Goal: Feedback & Contribution: Submit feedback/report problem

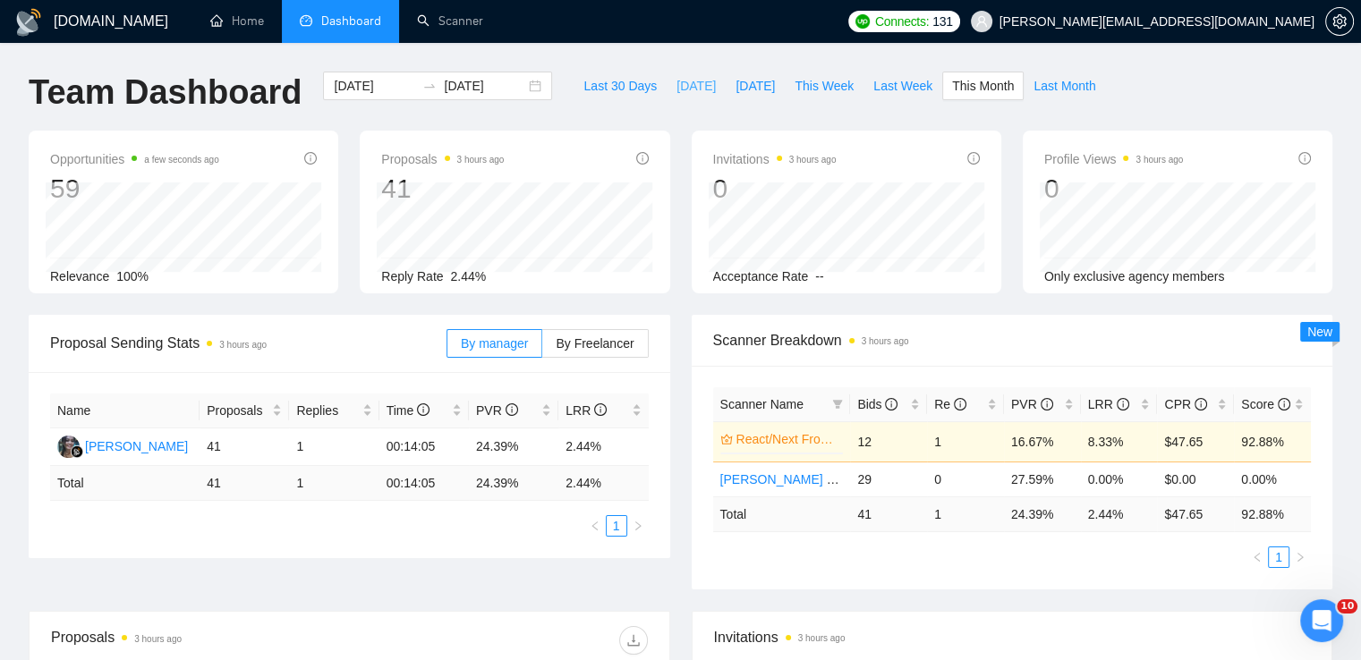
click at [678, 81] on span "[DATE]" at bounding box center [695, 86] width 39 height 20
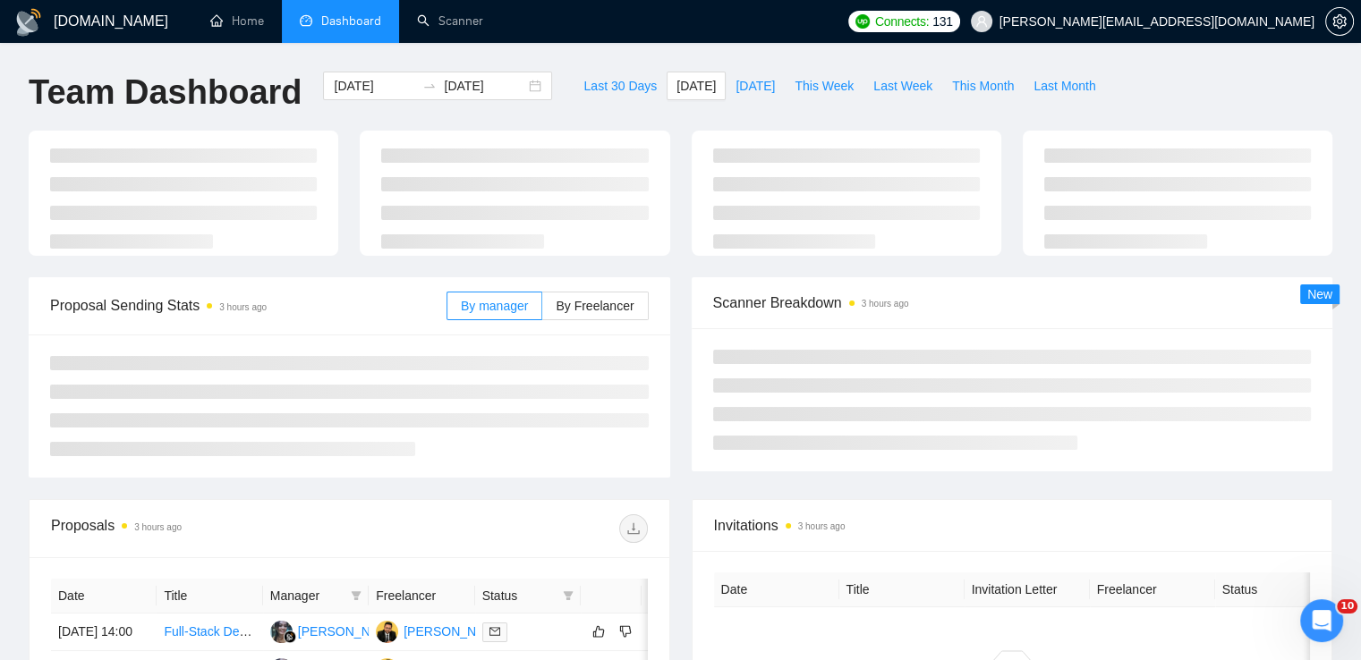
type input "[DATE]"
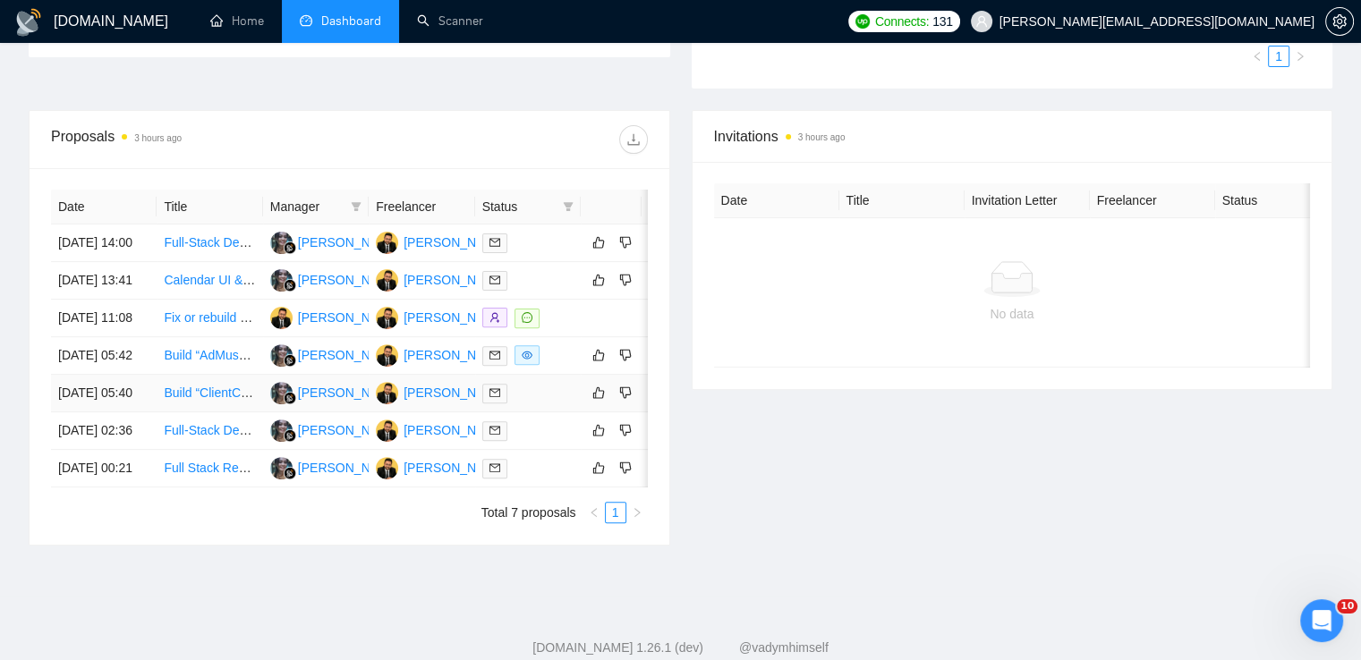
scroll to position [89, 0]
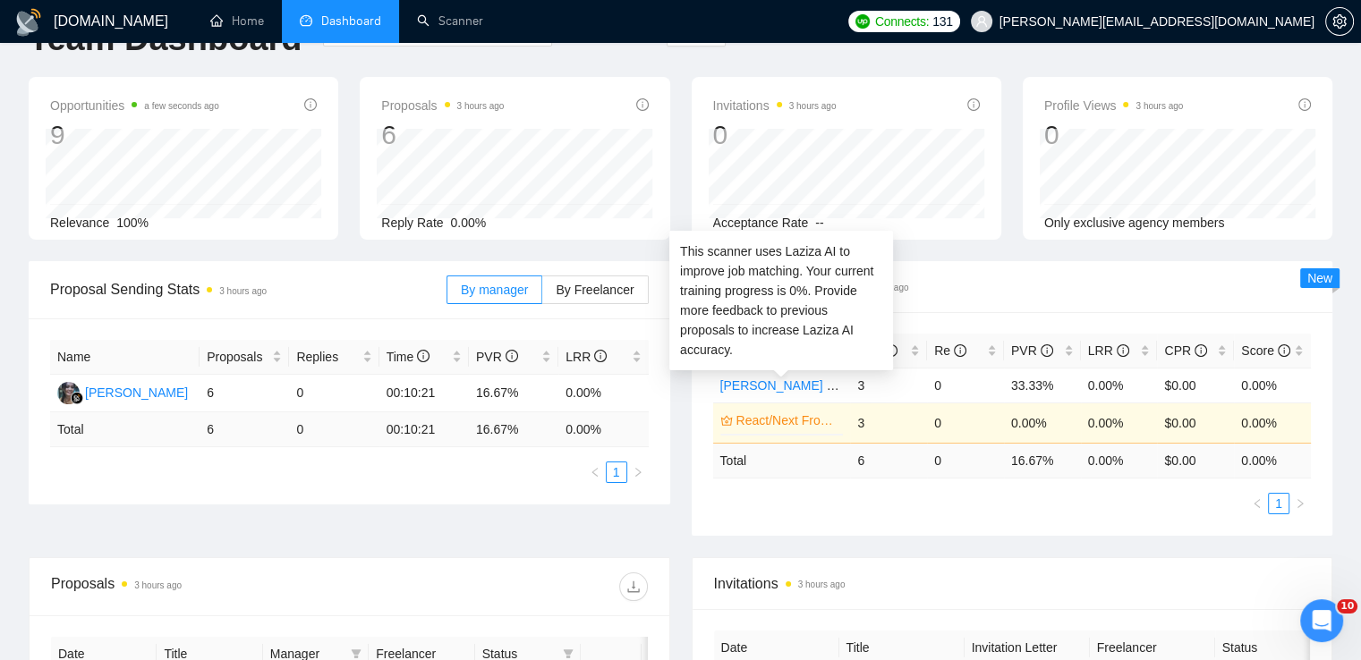
click at [799, 411] on link "React/Next Frontend Dev" at bounding box center [788, 421] width 104 height 20
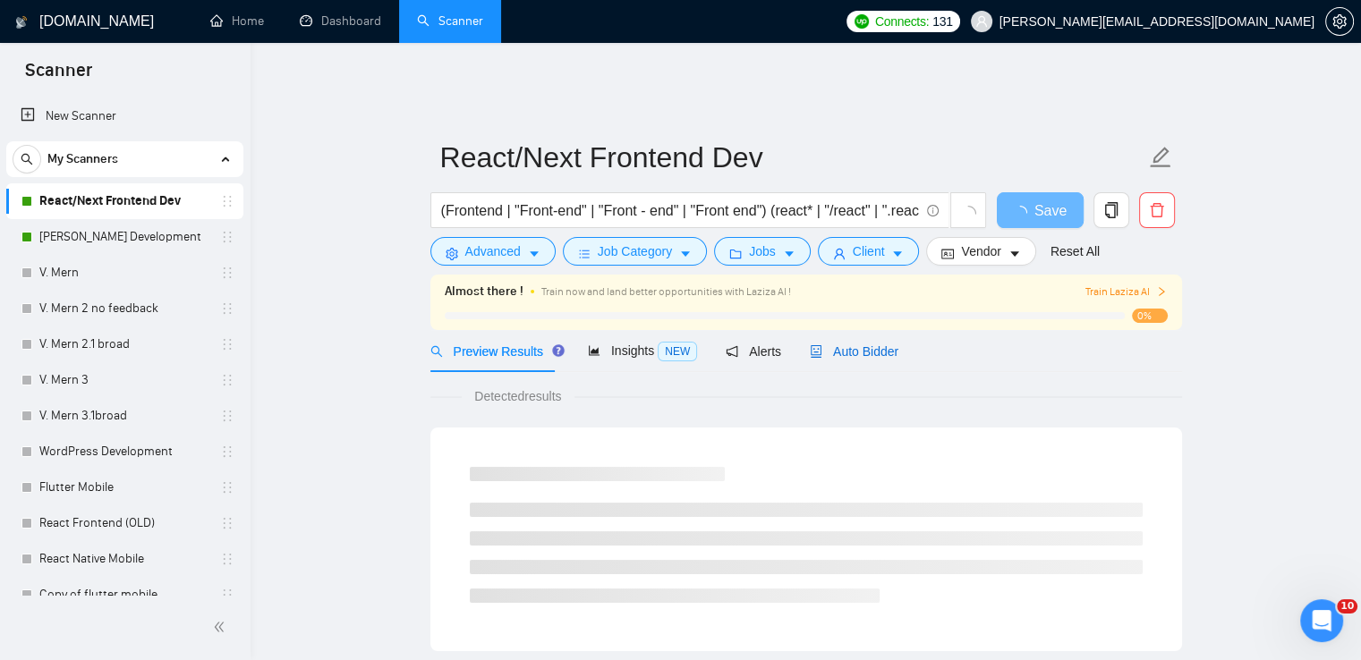
click at [842, 344] on span "Auto Bidder" at bounding box center [854, 351] width 89 height 14
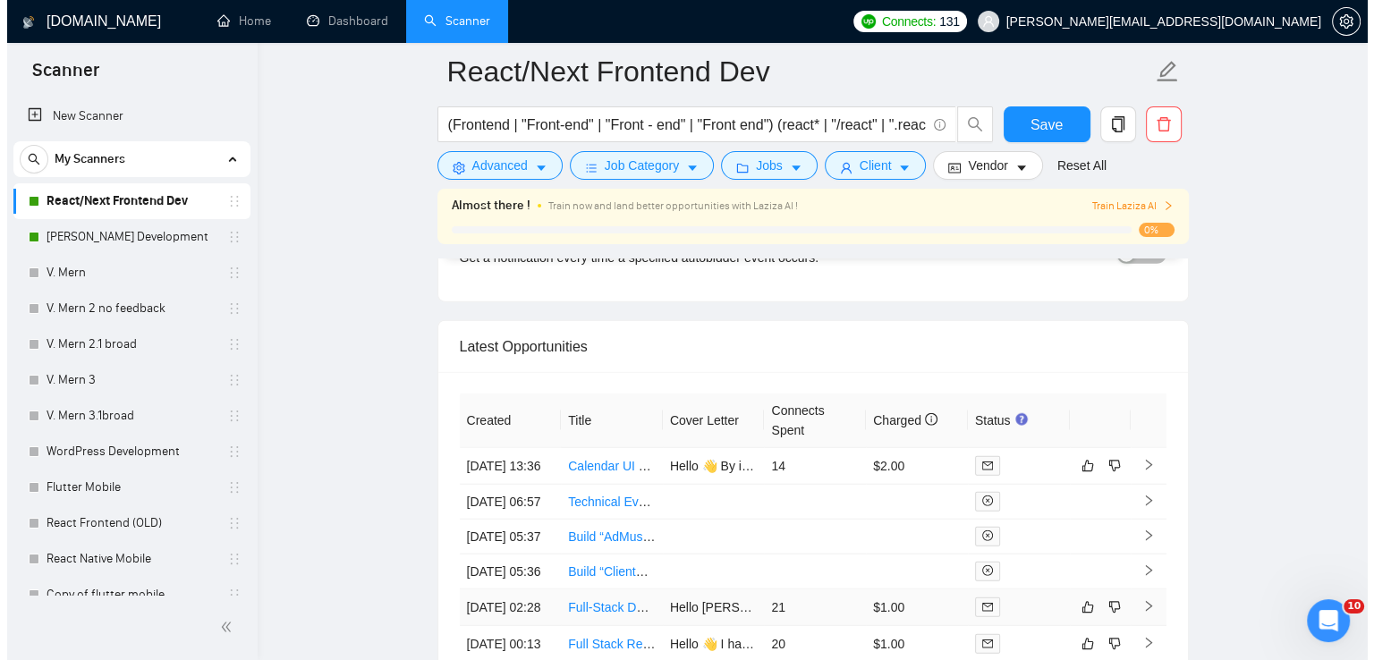
scroll to position [4294, 0]
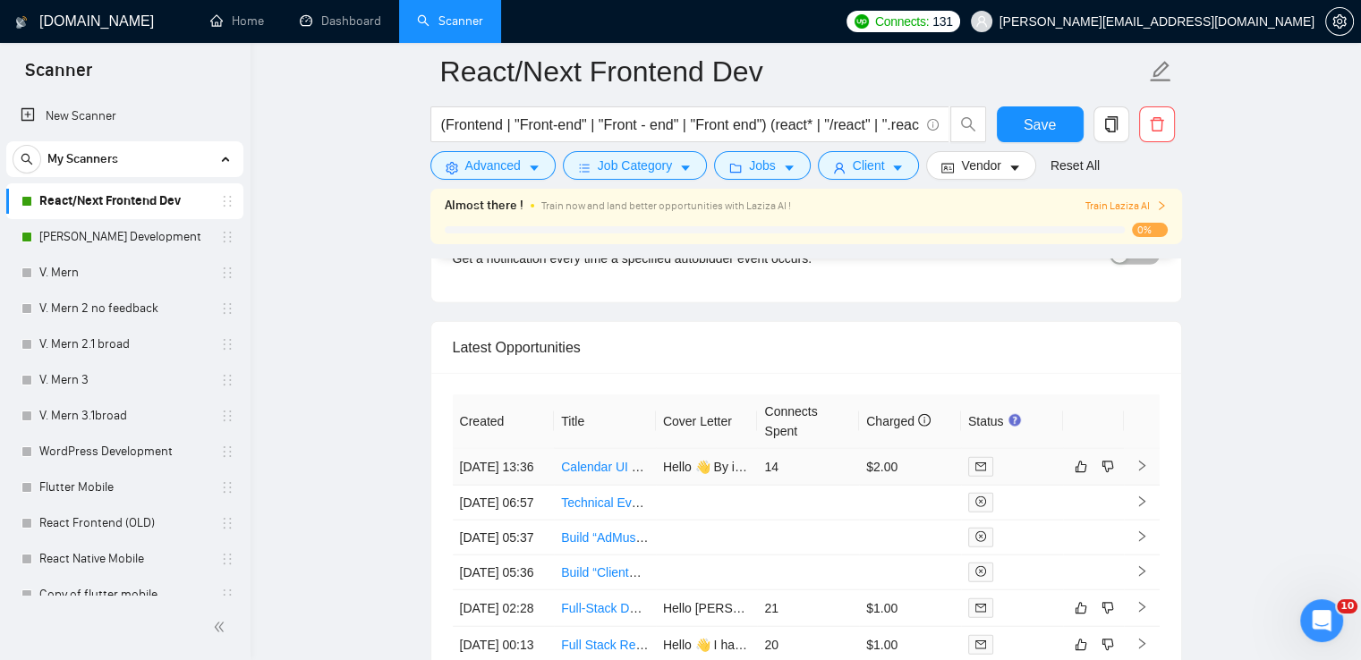
click at [626, 460] on link "Calendar UI & UX Improvements" at bounding box center [652, 467] width 182 height 14
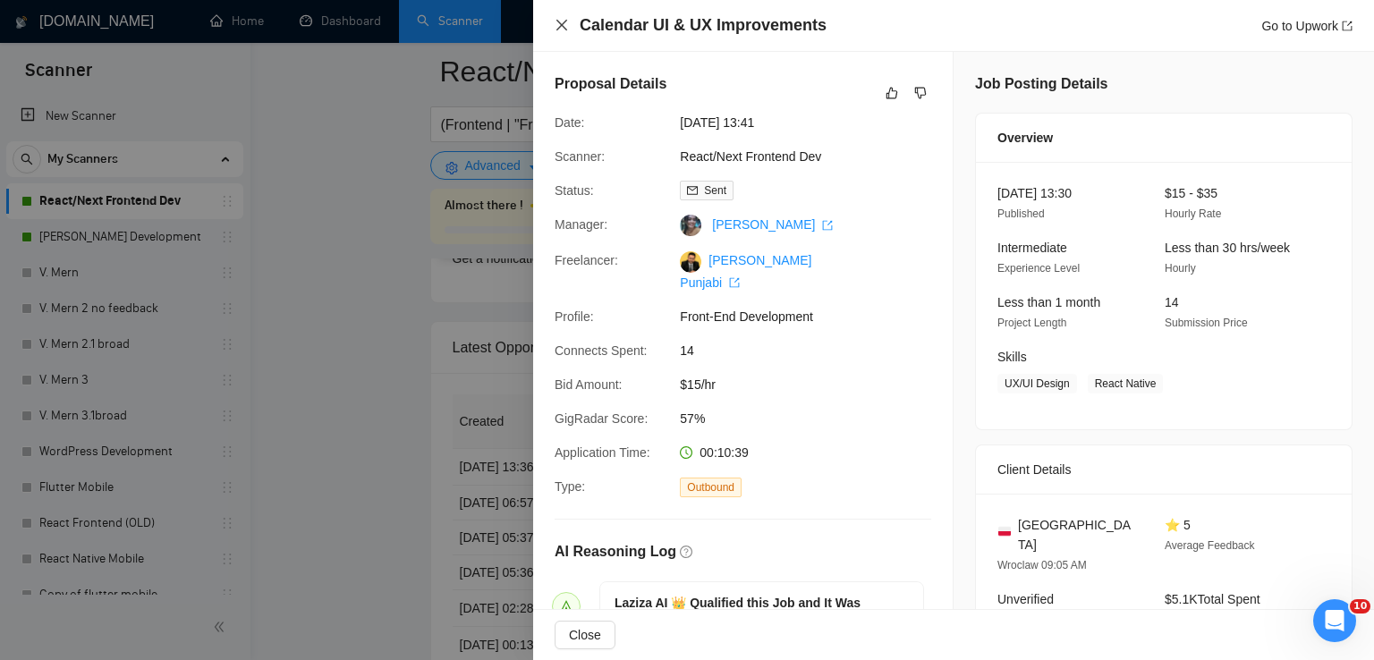
click at [555, 21] on icon "close" at bounding box center [562, 25] width 14 height 14
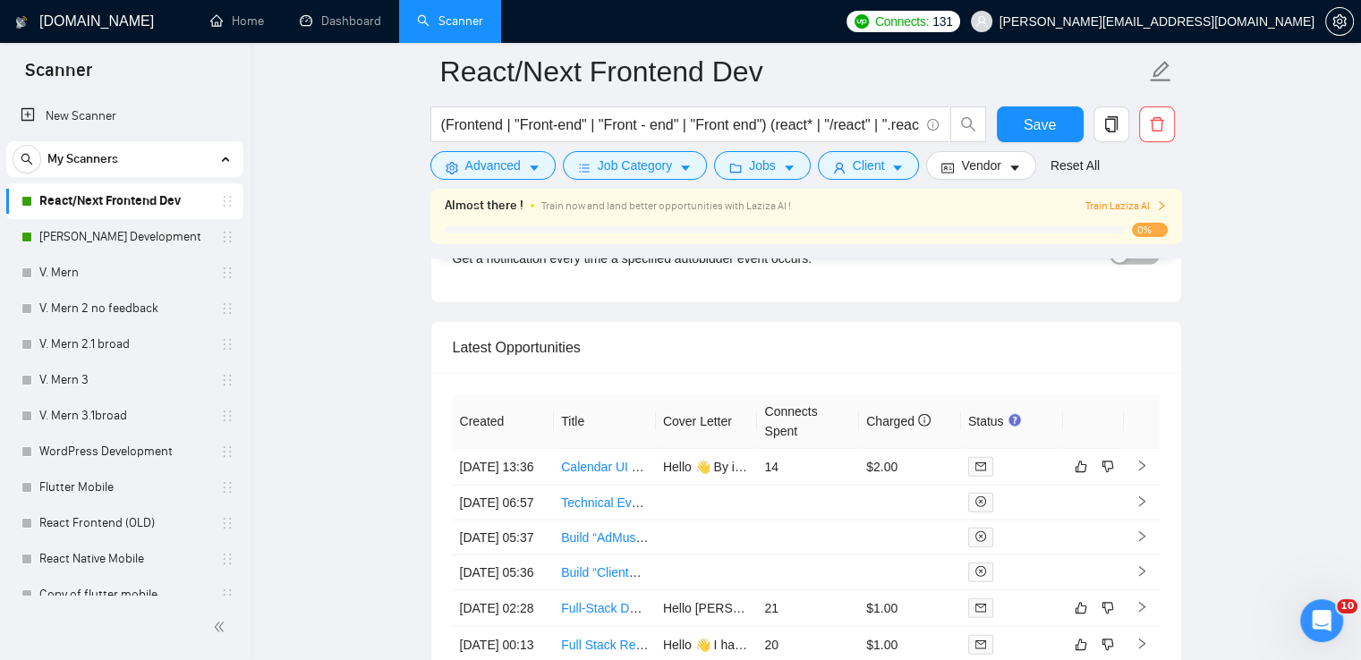
click at [1121, 202] on span "Train Laziza AI" at bounding box center [1125, 206] width 82 height 17
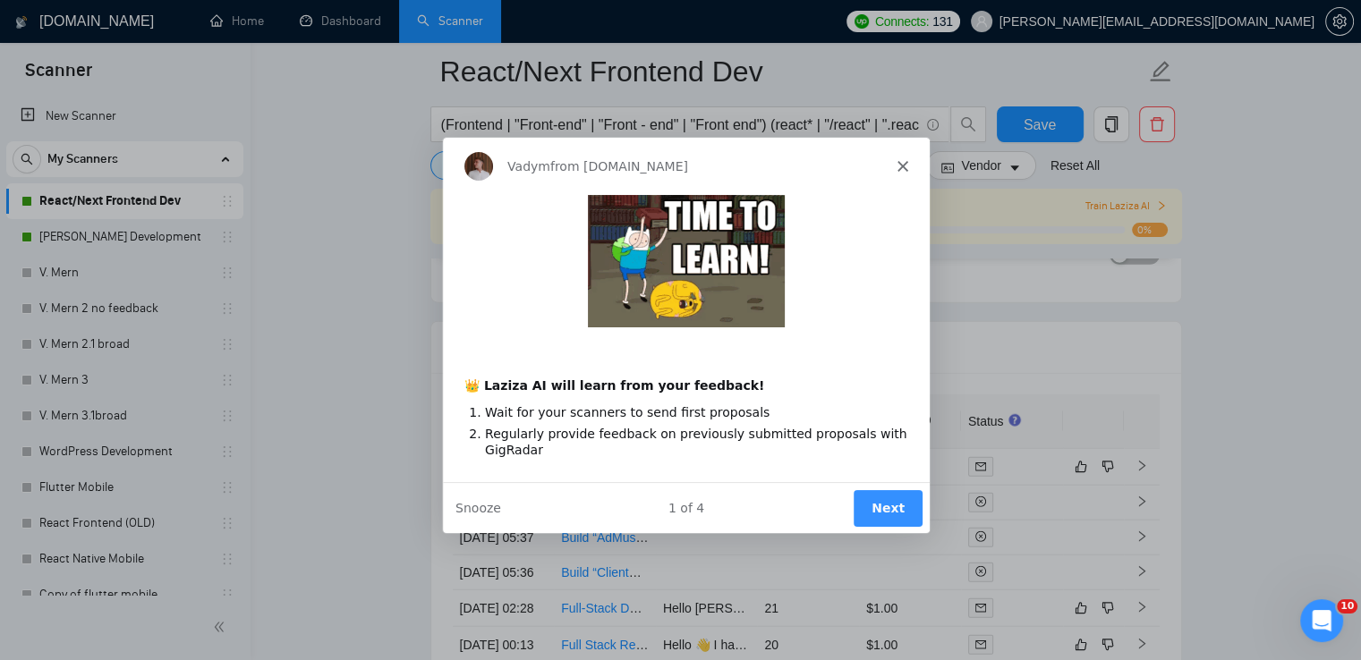
click at [886, 505] on button "Next" at bounding box center [886, 506] width 69 height 37
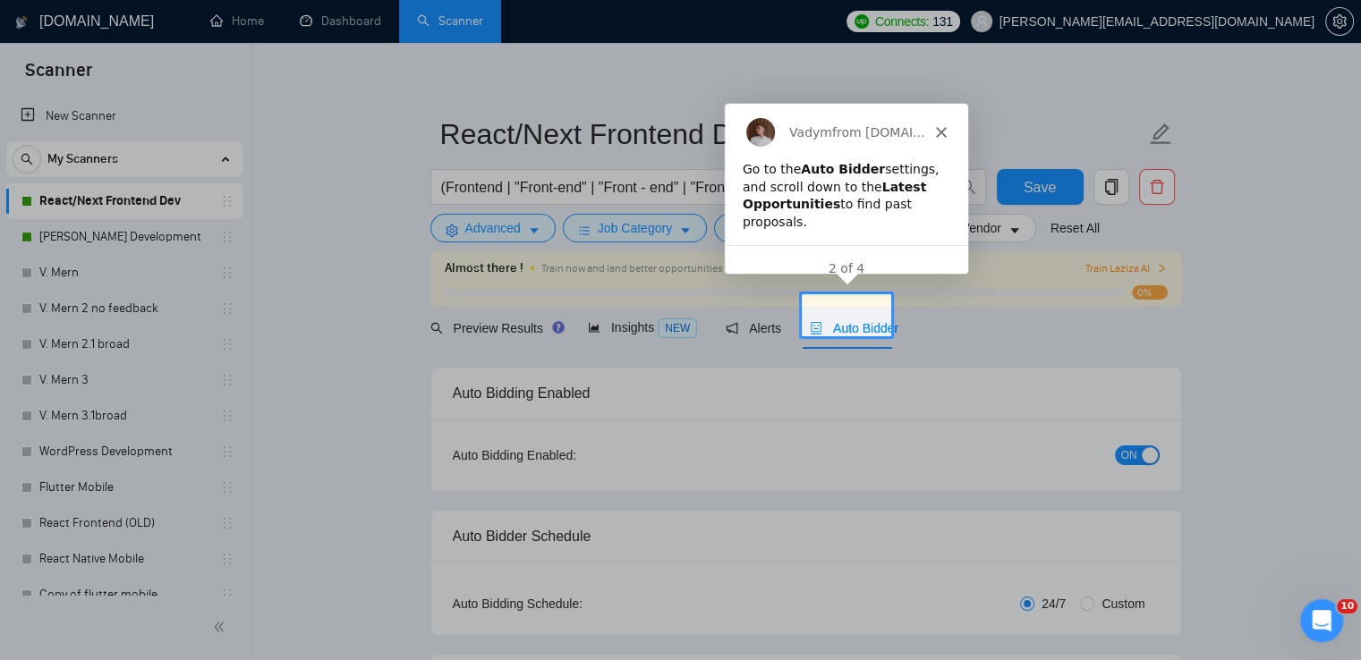
click at [852, 321] on span "Auto Bidder" at bounding box center [854, 328] width 89 height 14
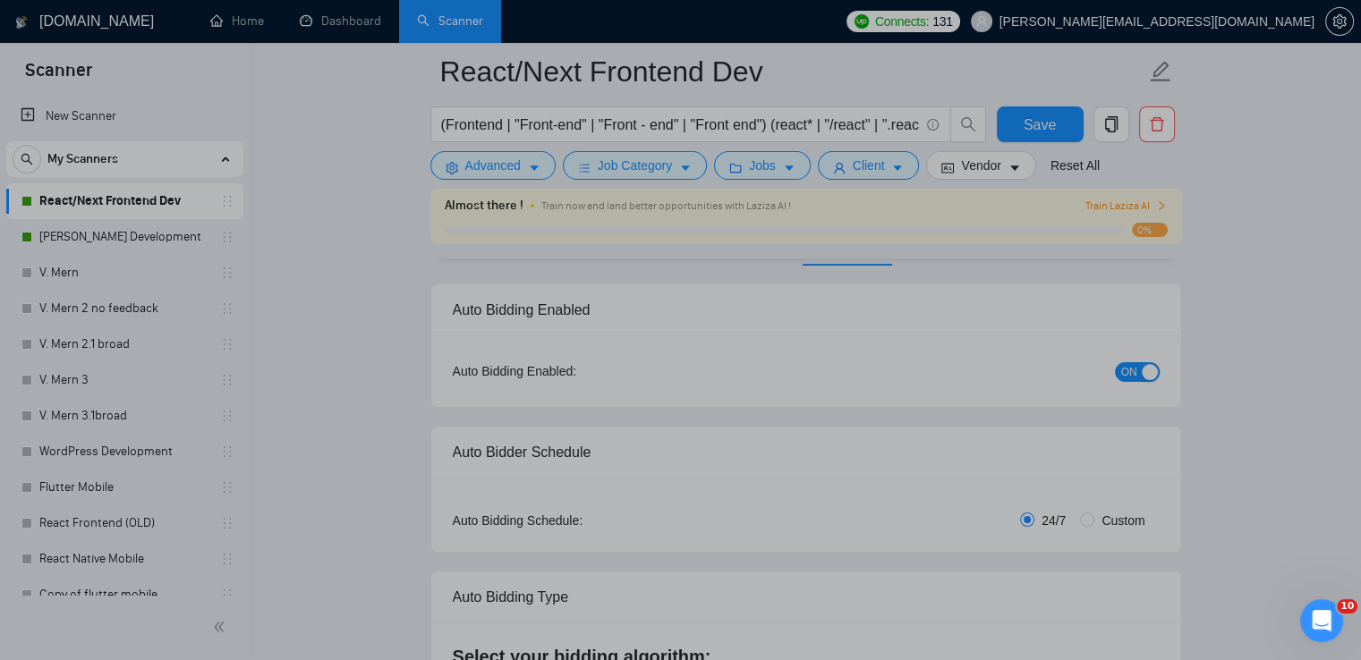
scroll to position [4617, 0]
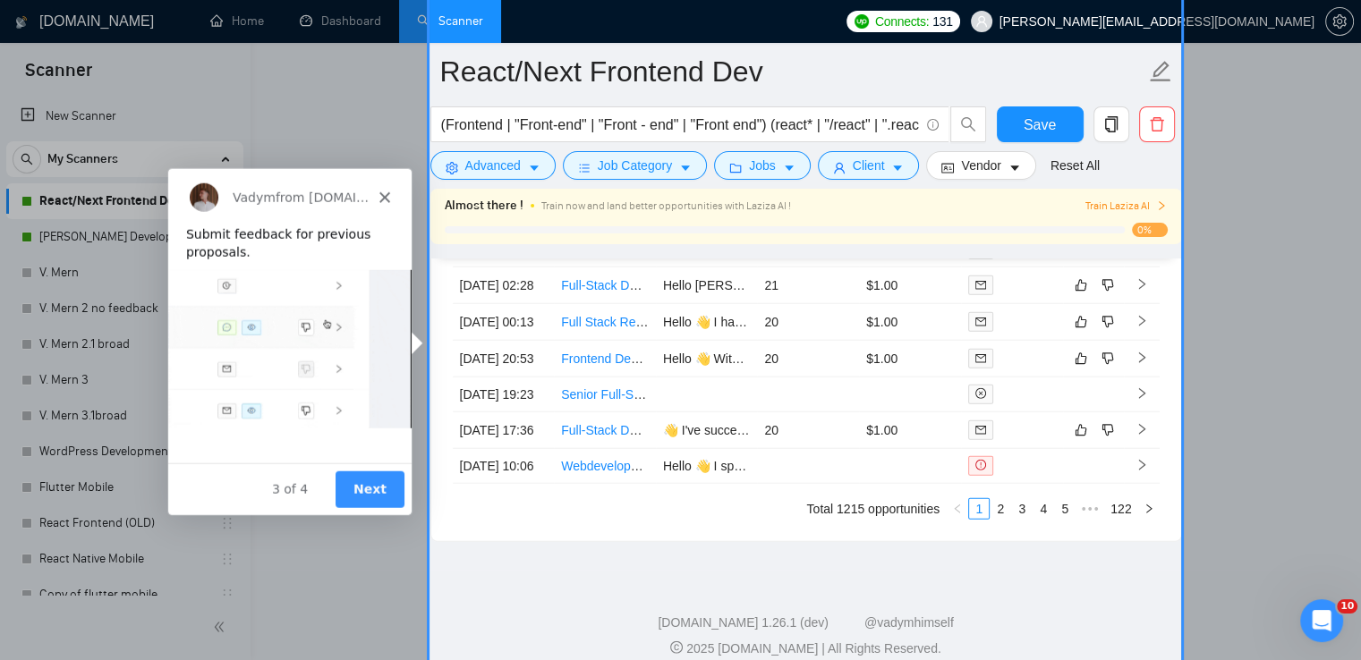
click at [383, 481] on button "Next" at bounding box center [368, 489] width 69 height 37
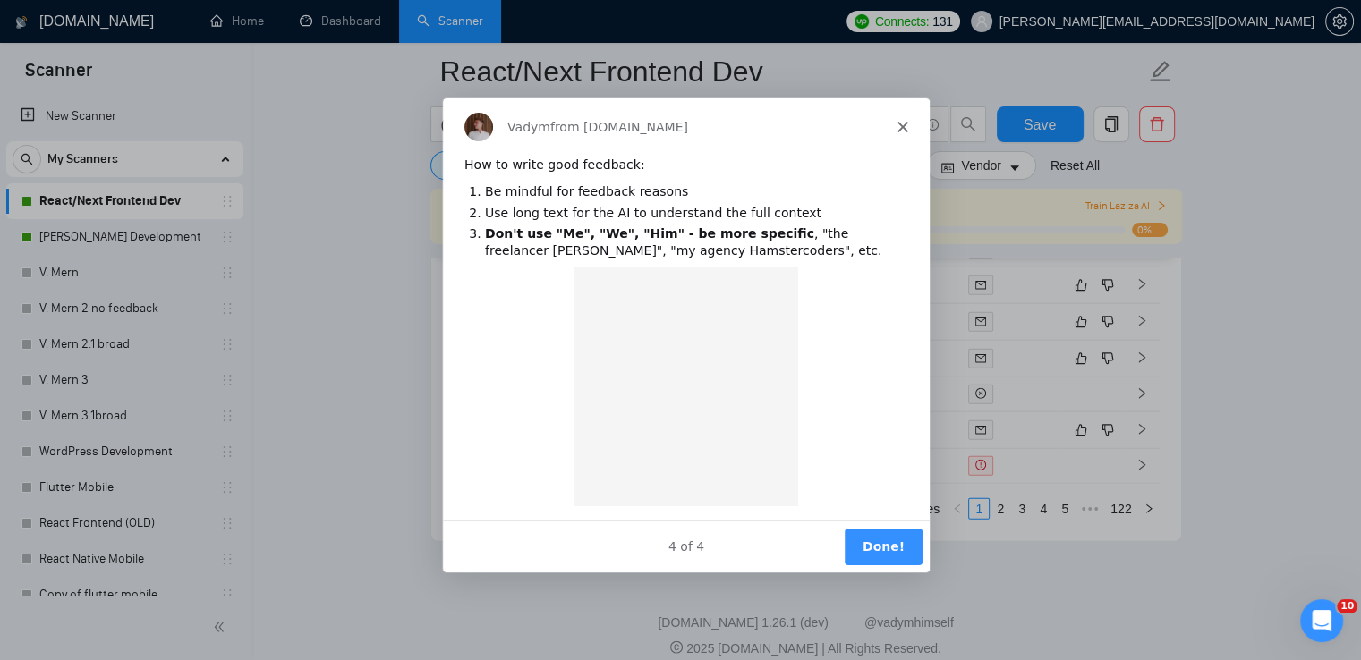
scroll to position [0, 0]
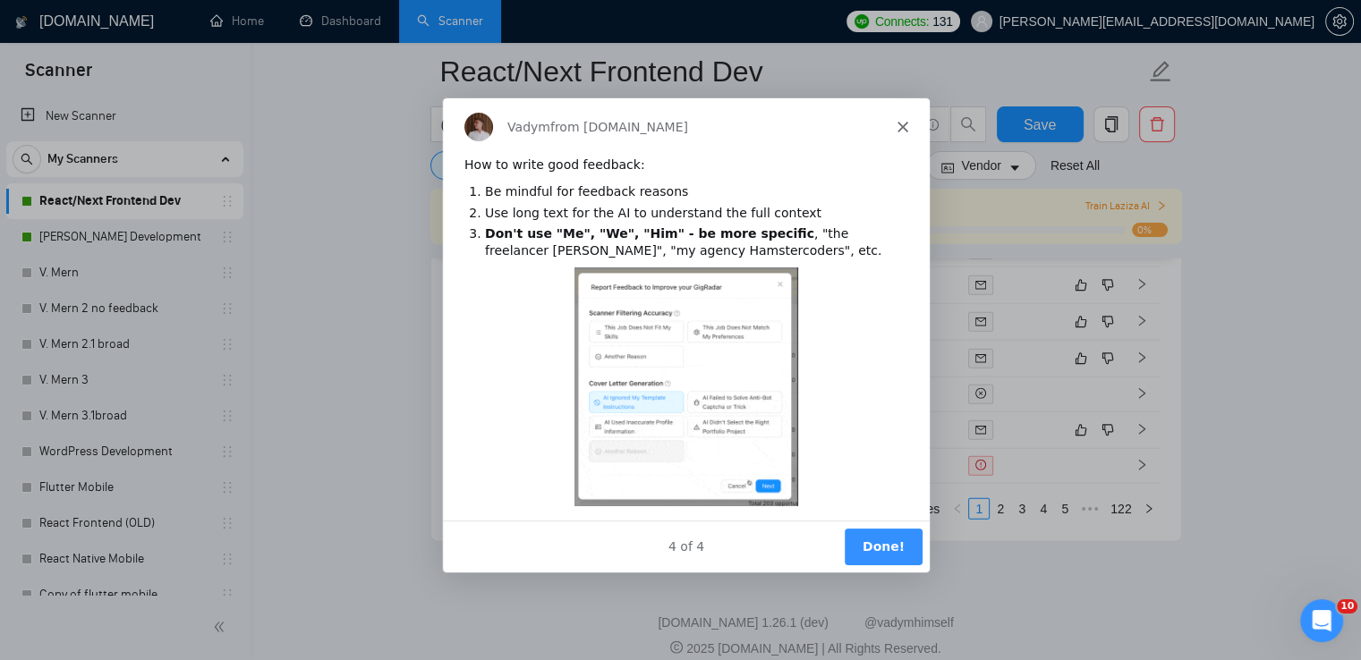
click at [877, 545] on button "Done!" at bounding box center [882, 545] width 78 height 37
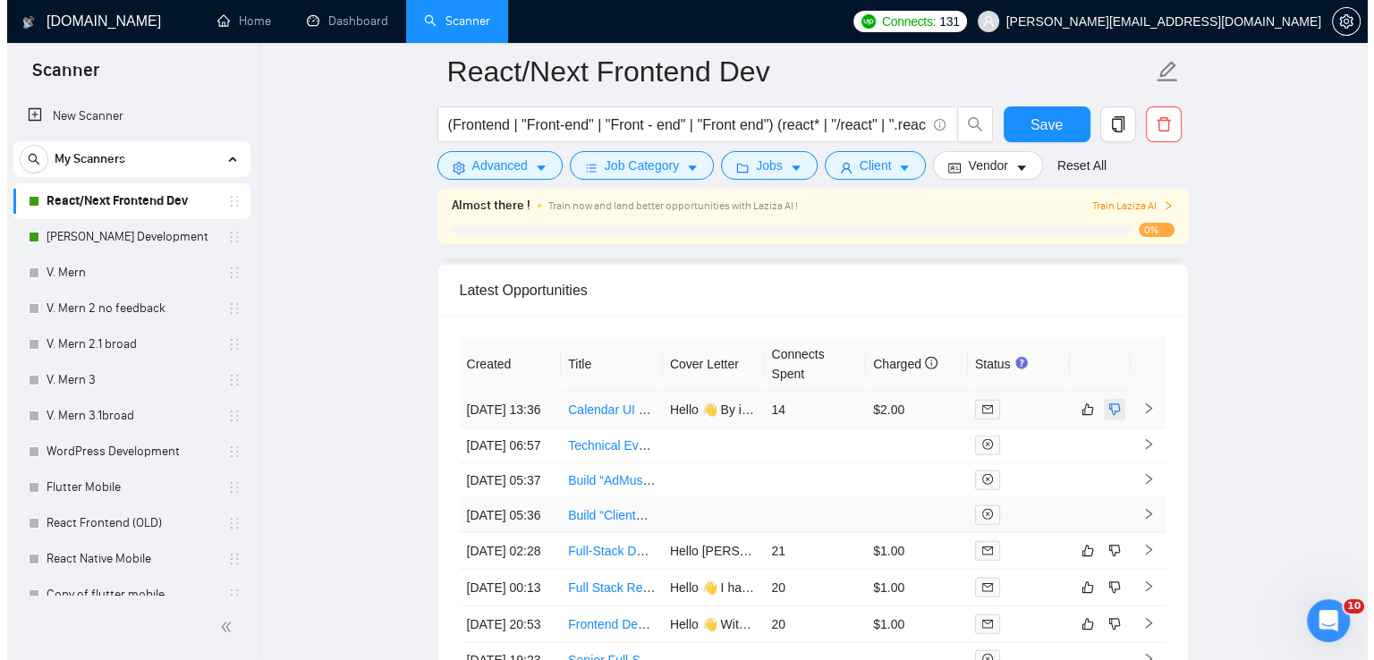
scroll to position [4259, 0]
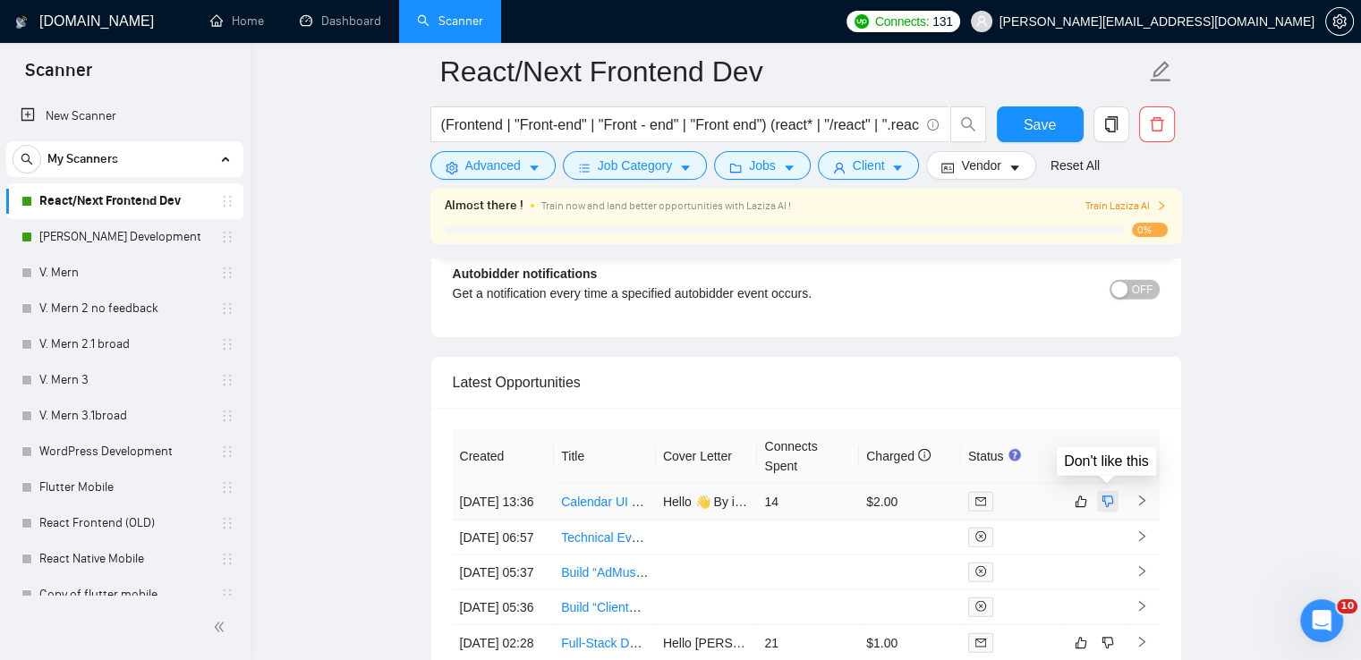
click at [1109, 495] on icon "dislike" at bounding box center [1107, 502] width 13 height 14
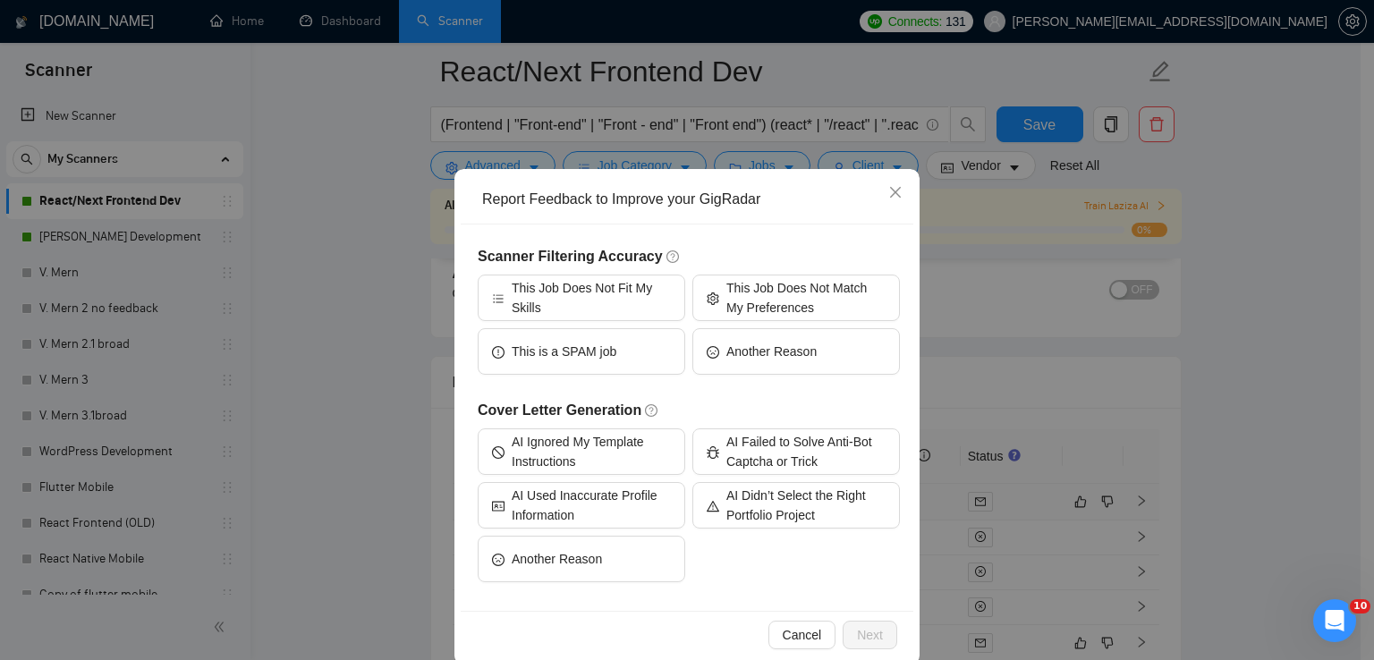
scroll to position [54, 0]
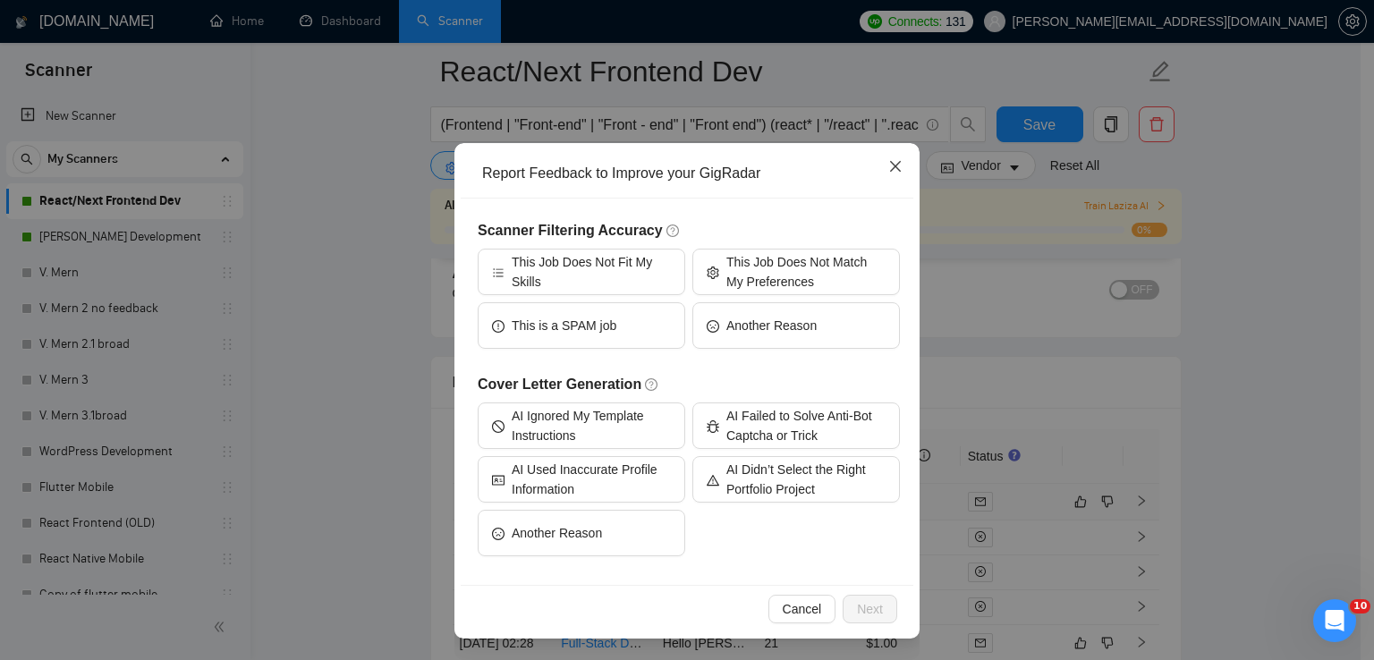
click at [888, 163] on icon "close" at bounding box center [895, 166] width 14 height 14
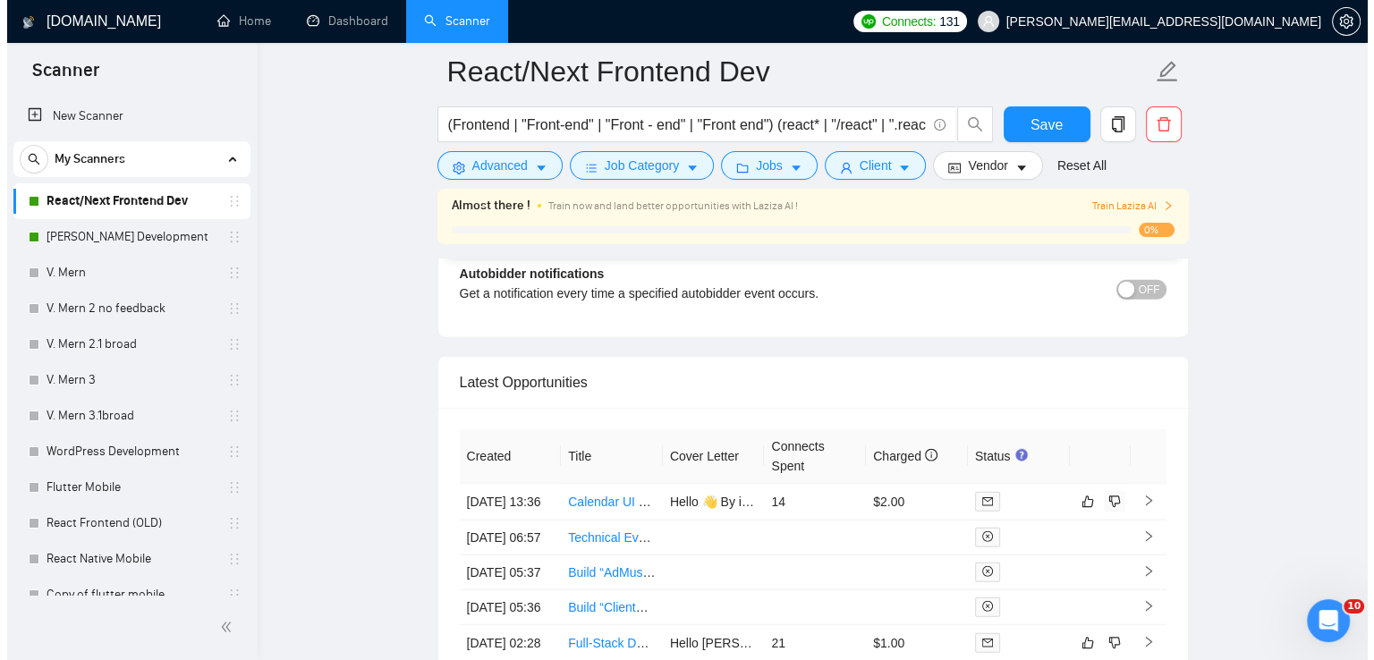
scroll to position [4438, 0]
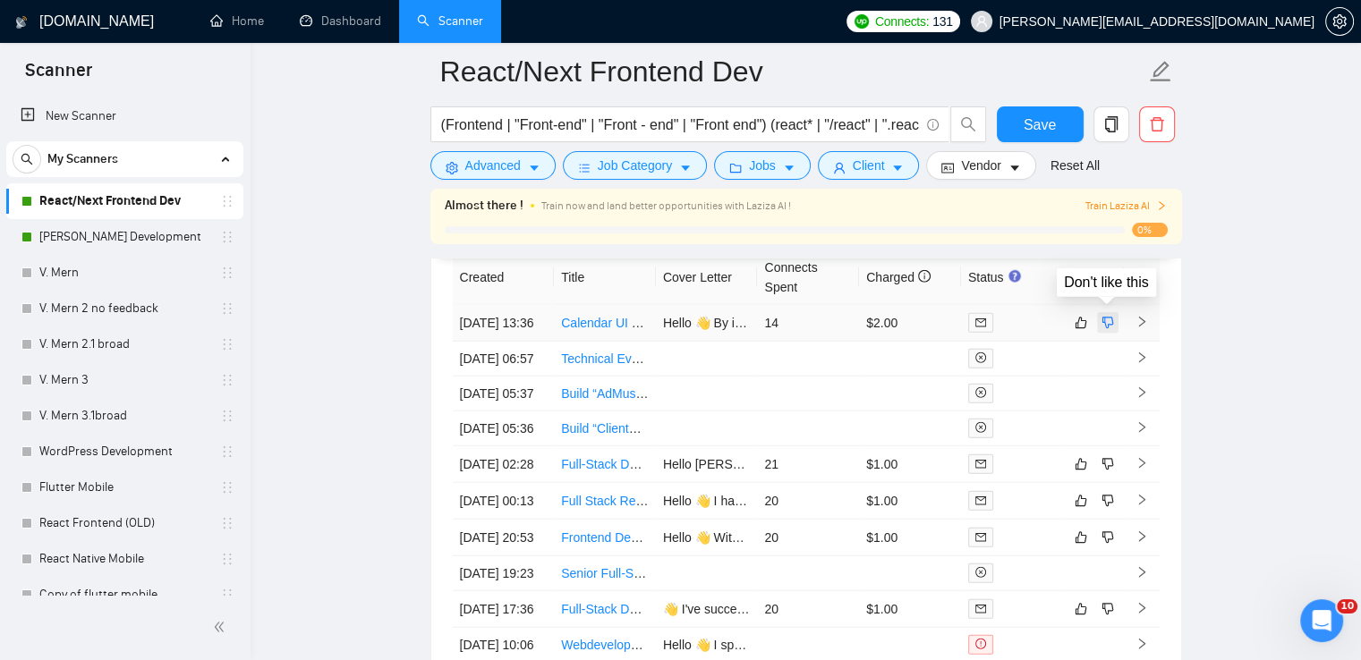
click at [1102, 316] on icon "dislike" at bounding box center [1107, 323] width 13 height 14
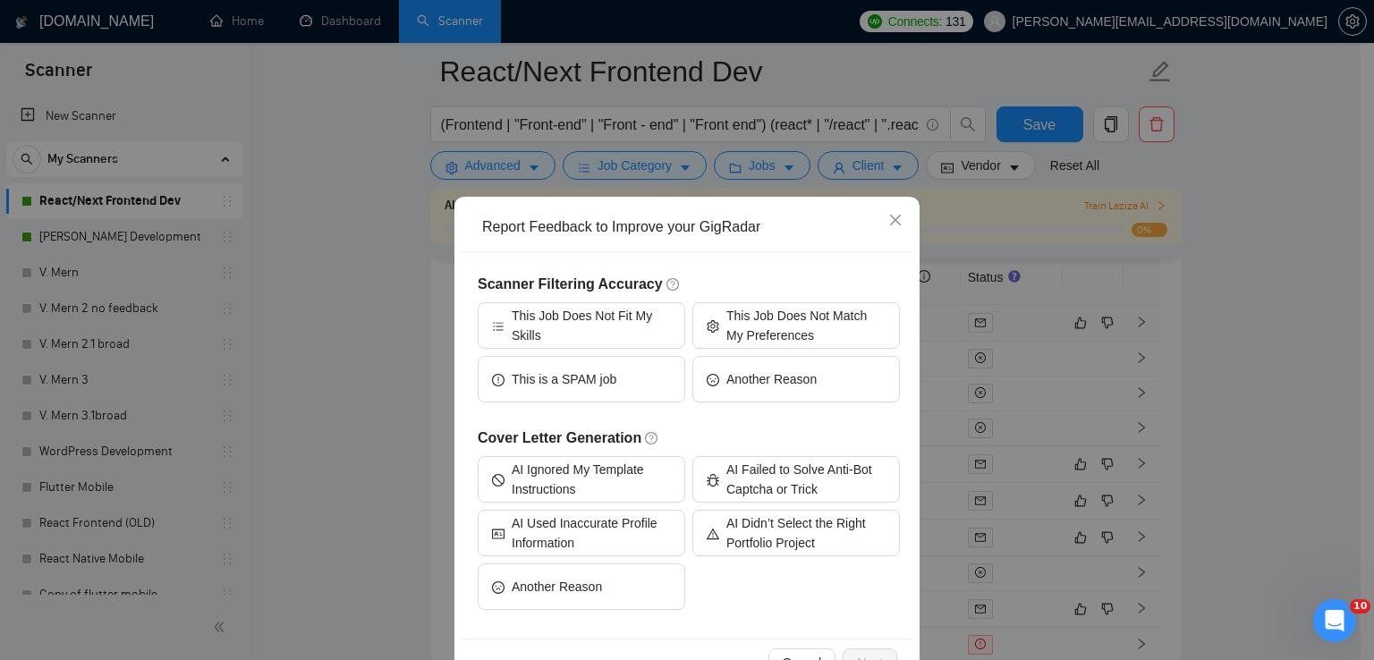
scroll to position [54, 0]
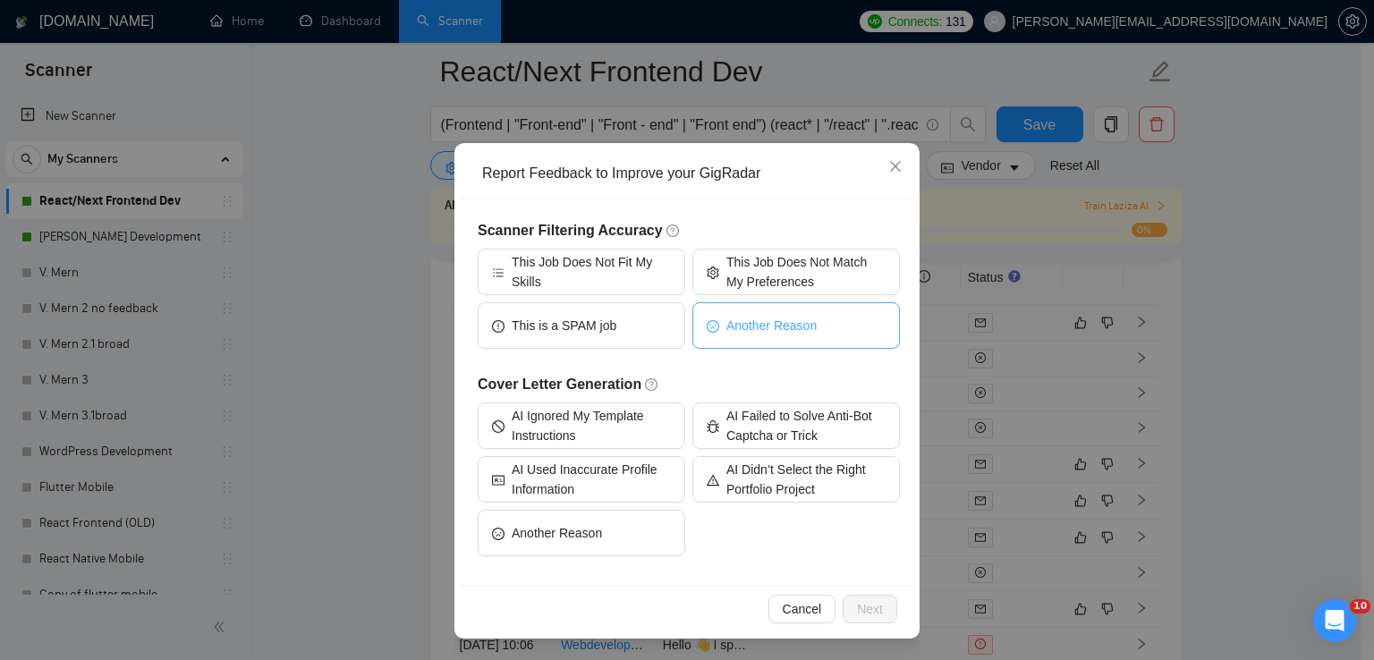
click at [793, 325] on span "Another Reason" at bounding box center [771, 326] width 90 height 20
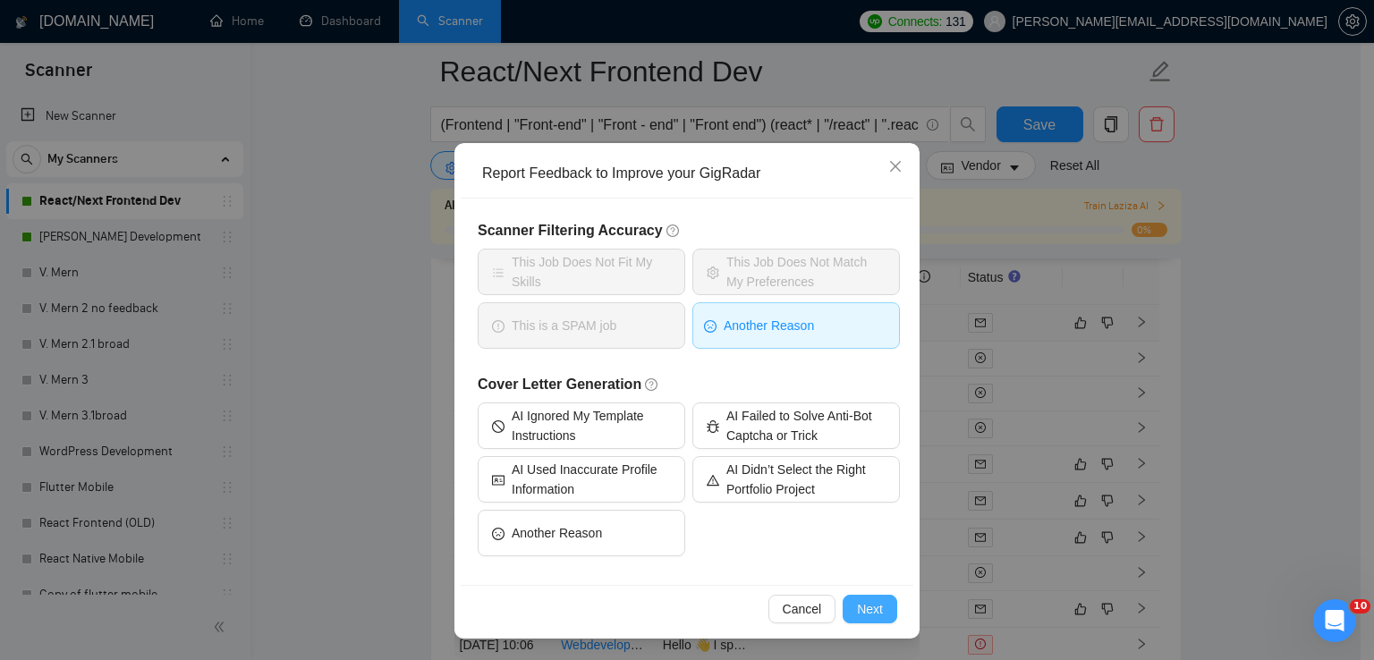
click at [872, 606] on span "Next" at bounding box center [870, 609] width 26 height 20
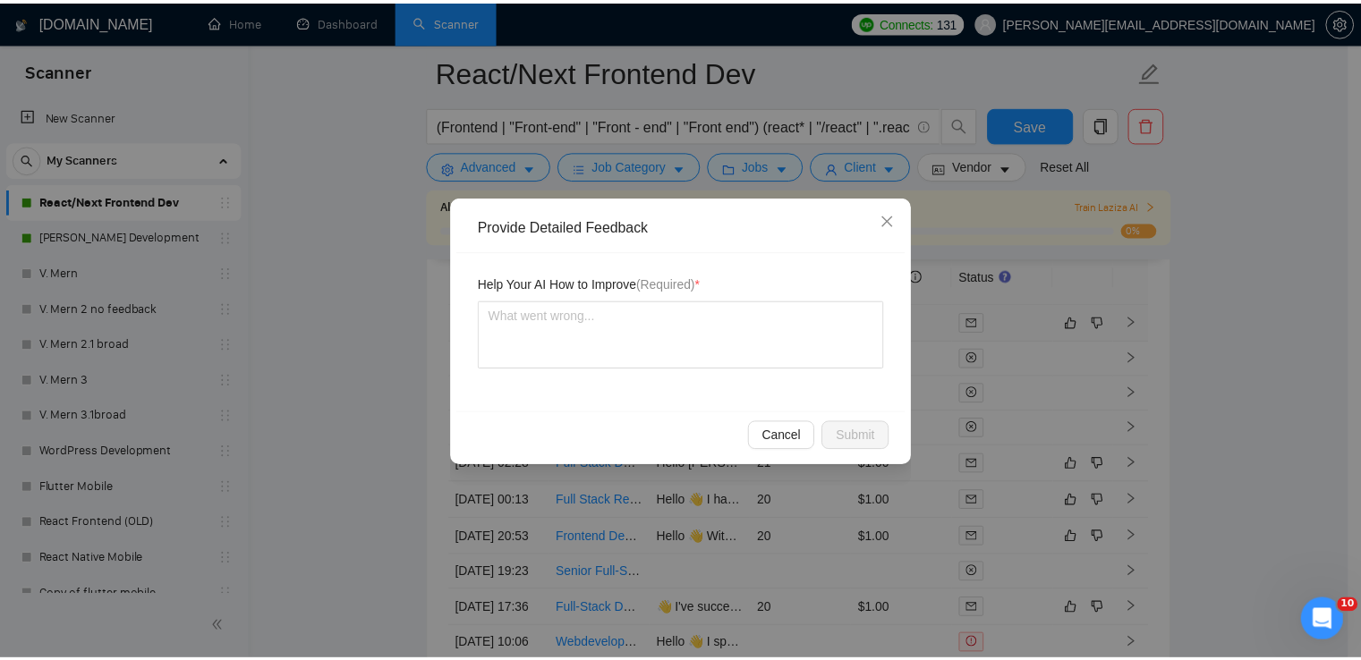
scroll to position [0, 0]
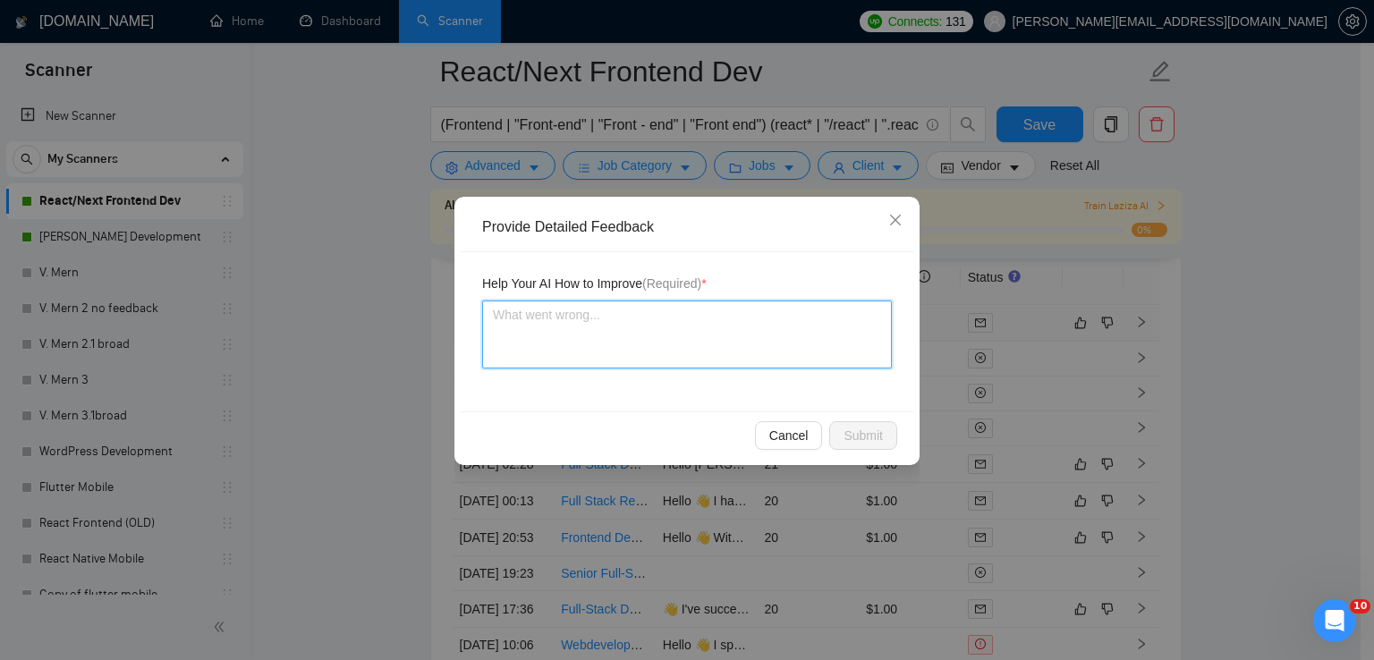
click at [635, 314] on textarea at bounding box center [687, 335] width 410 height 68
type textarea "t"
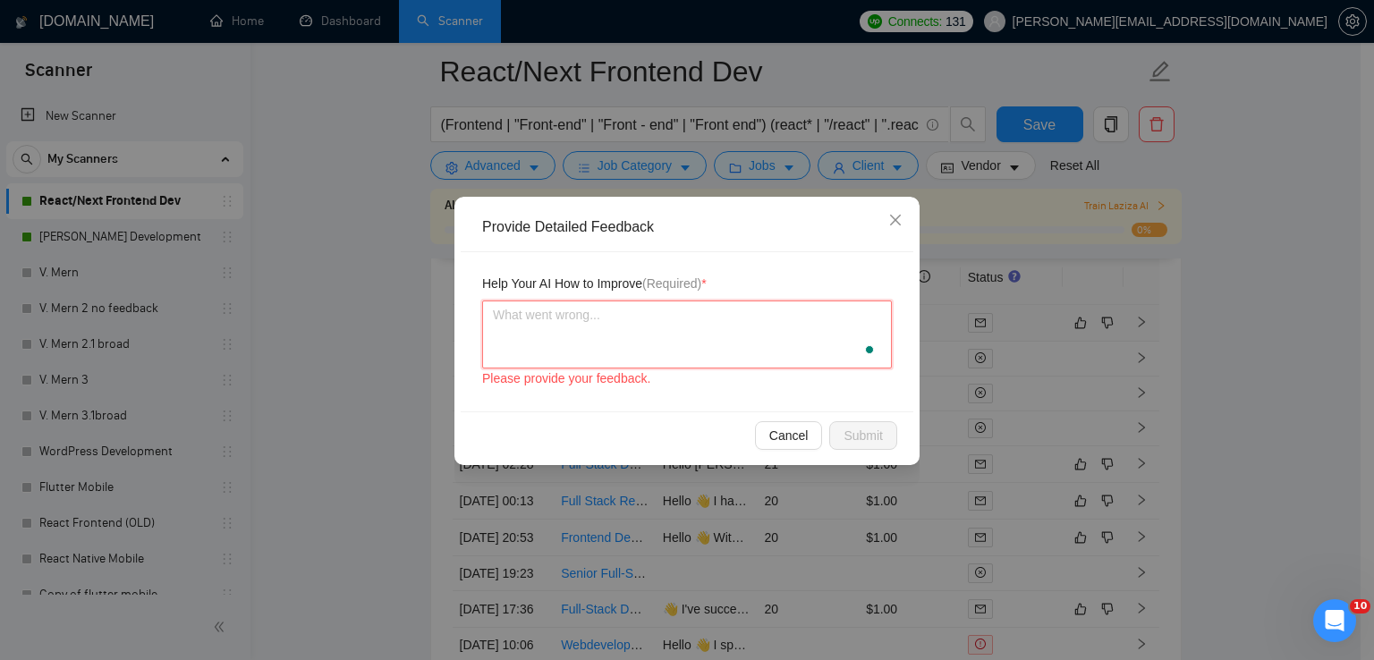
type textarea "T"
type textarea "Thi"
type textarea "This"
type textarea "This i"
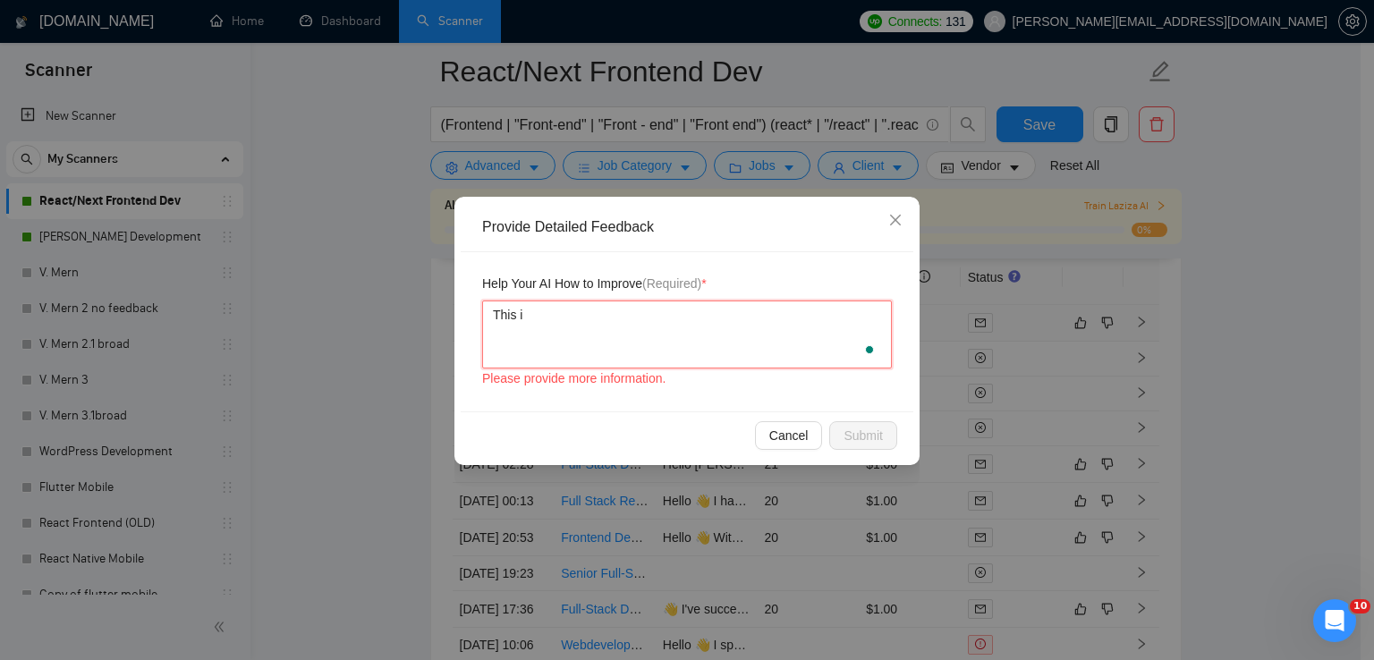
type textarea "This is"
type textarea "This is a"
type textarea "This is av"
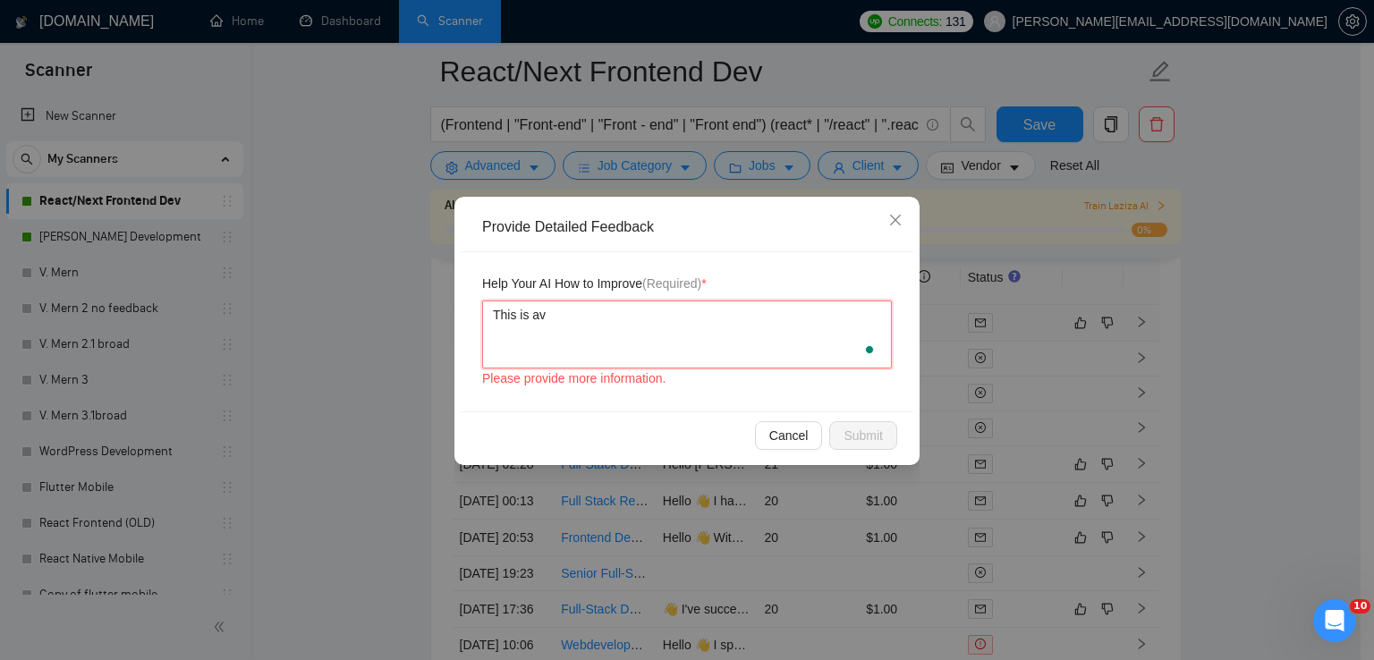
type textarea "This is av"
type textarea "This is a"
type textarea "This is a v"
type textarea "This is a ve"
type textarea "This is a very"
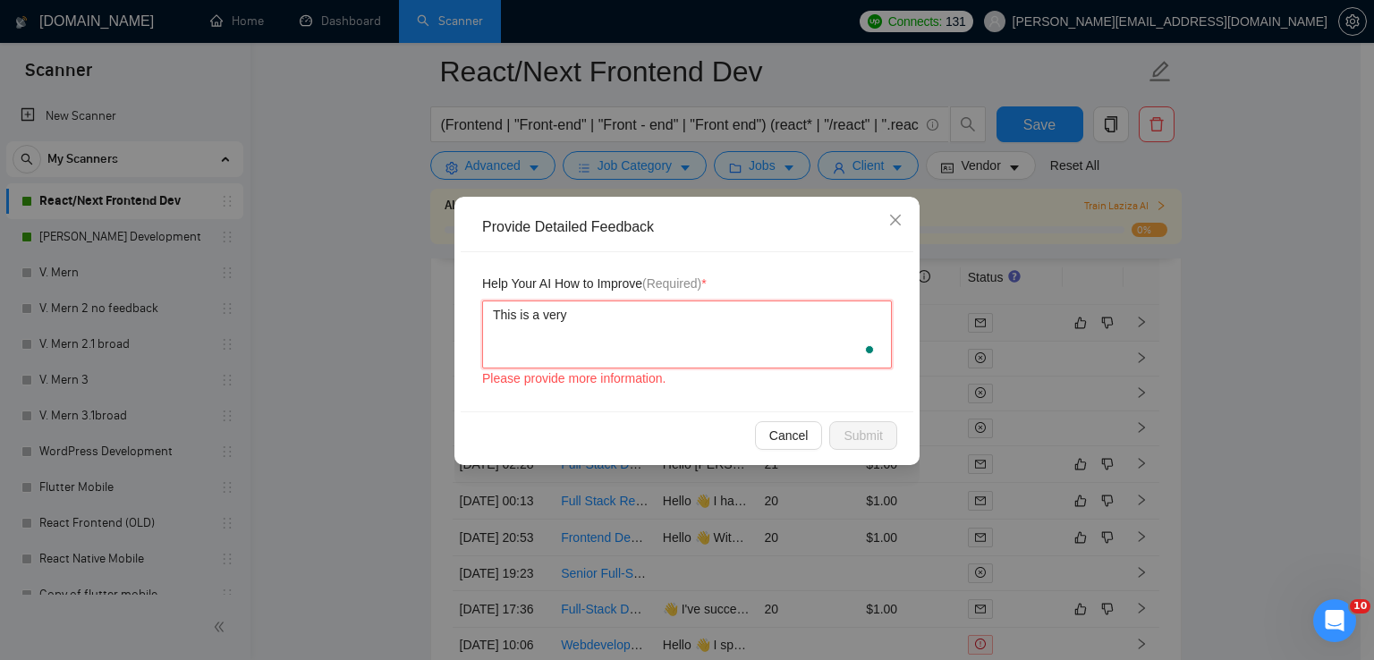
type textarea "This is a very"
type textarea "This is a very s"
type textarea "This is a very sh"
type textarea "This is a very sho"
type textarea "This is a very shor"
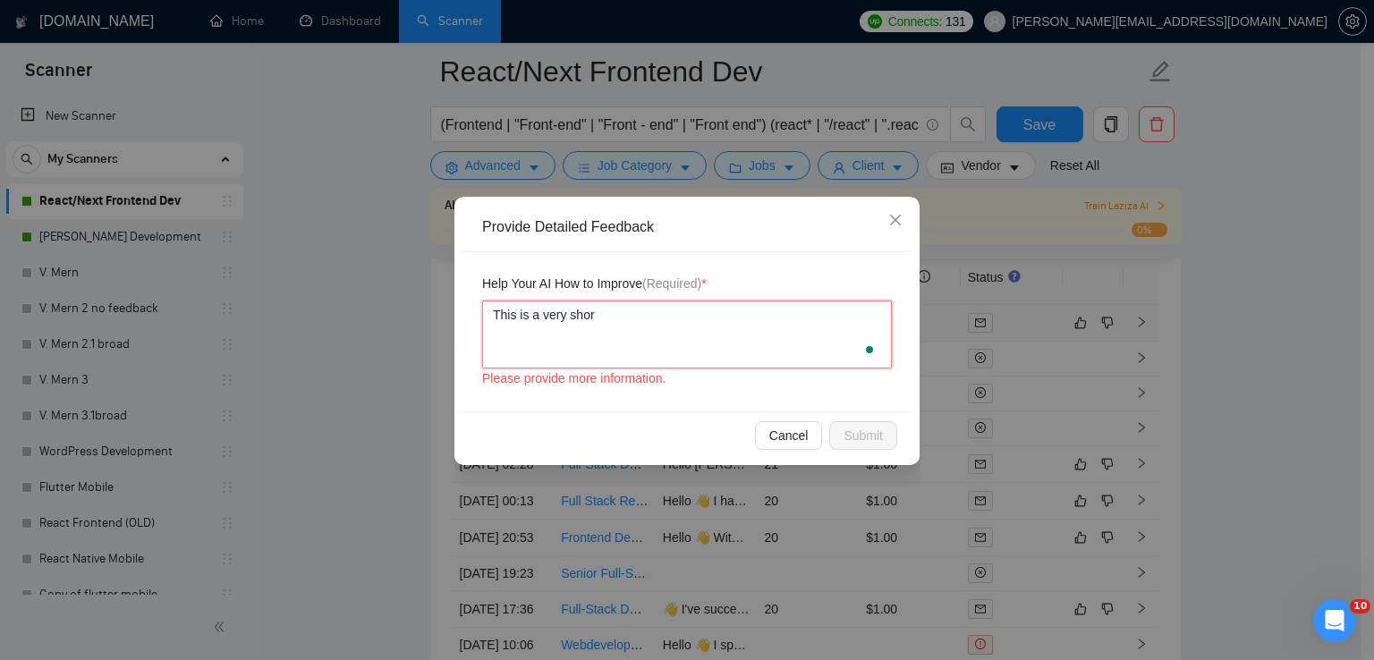
type textarea "This is a very short"
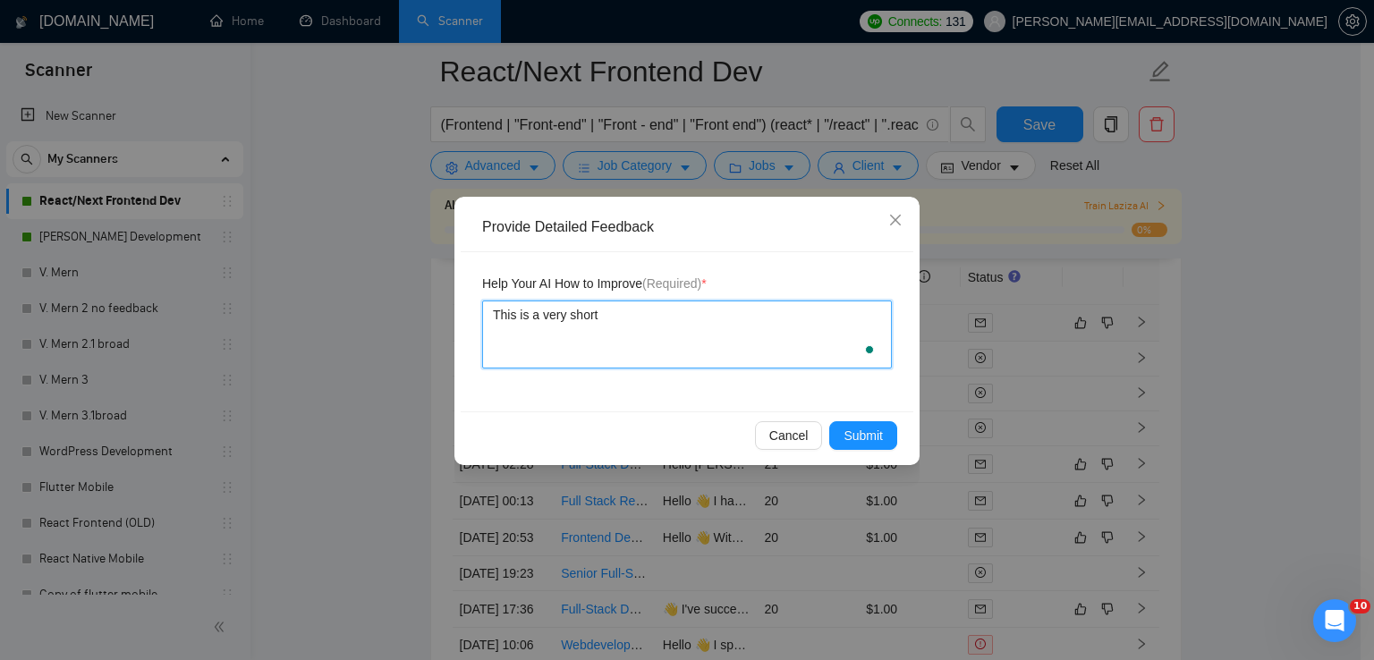
type textarea "This is a very short"
type textarea "This is a very short j"
type textarea "This is a very short jo"
type textarea "This is a very short job"
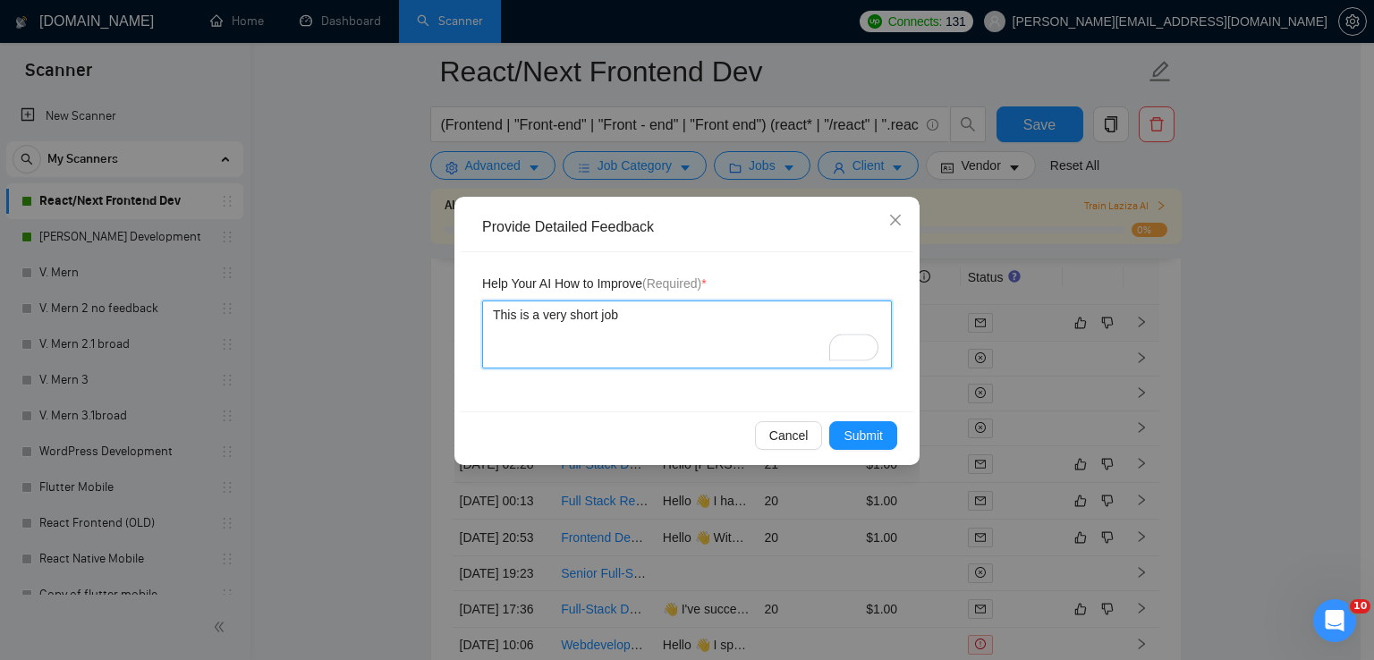
type textarea "This is a very short job o"
type textarea "This is a very short job of"
type textarea "This is a very short job of l"
type textarea "This is a very short job of les"
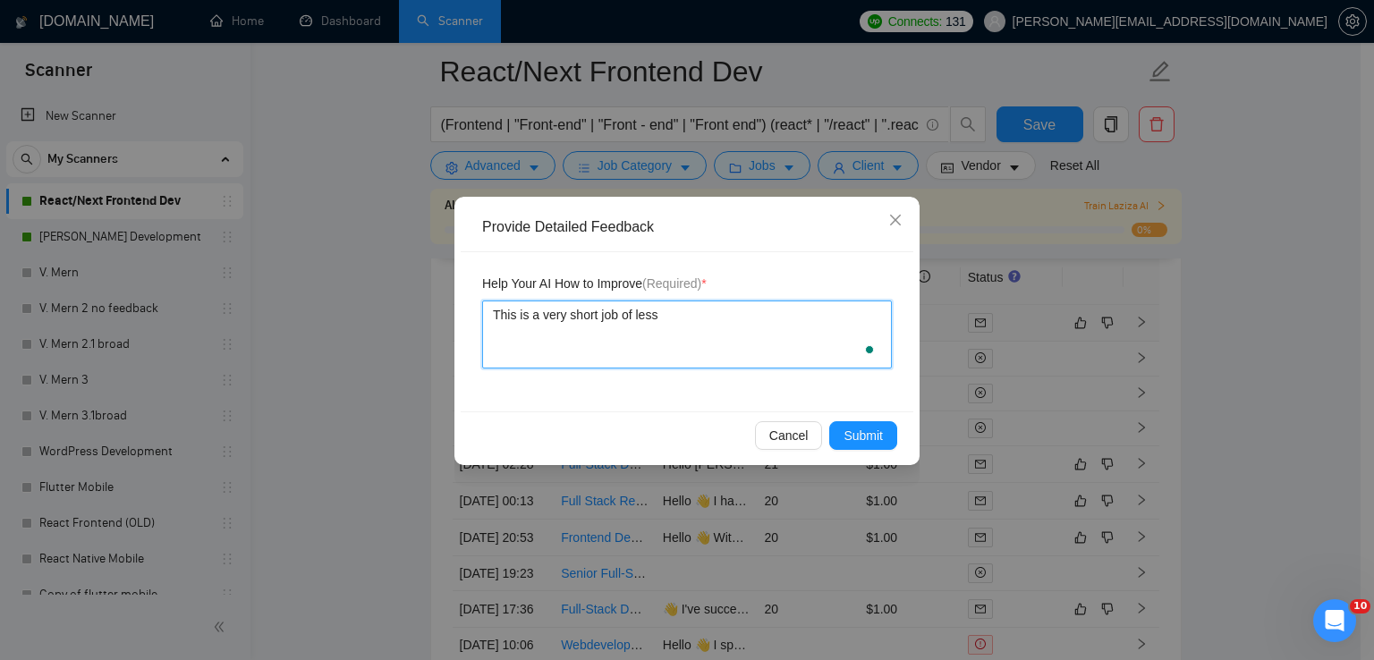
type textarea "This is a very short job of less"
type textarea "This is a very short job of less th"
type textarea "This is a very short job of less than"
type textarea "This is a very short job of less than 1"
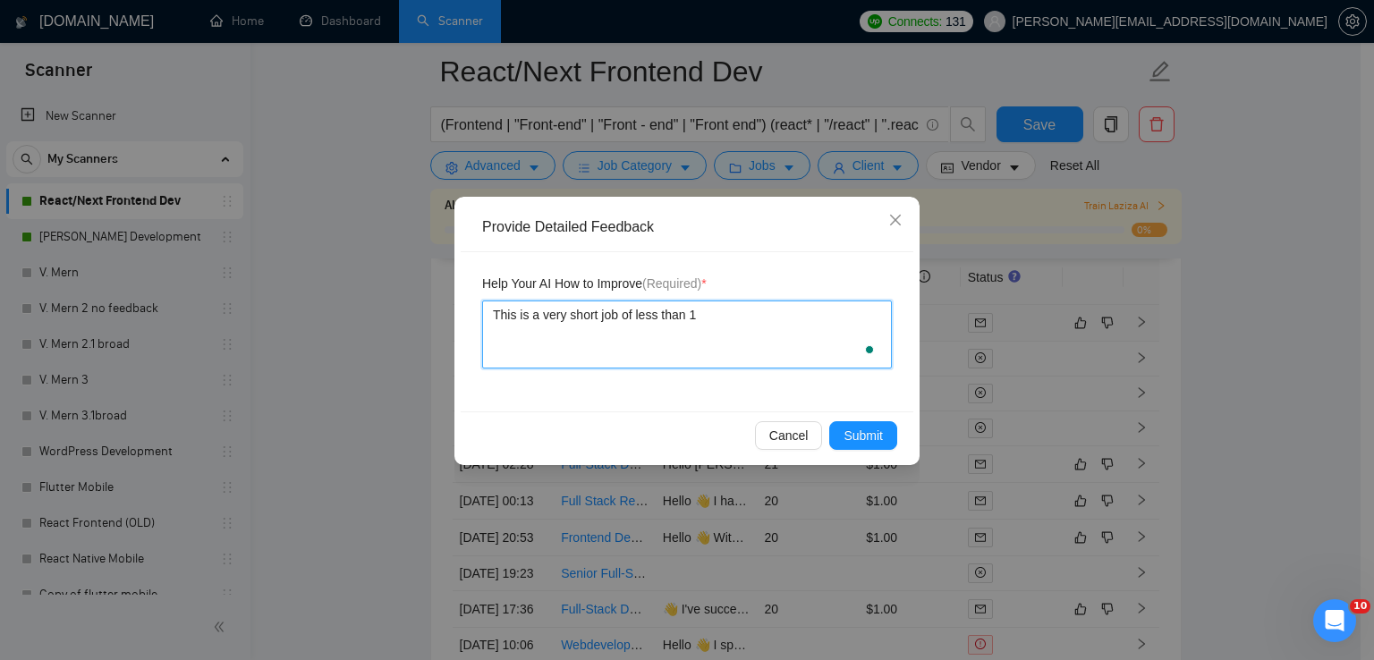
type textarea "This is a very short job of less than 10"
type textarea "This is a very short job of less than 10 h"
type textarea "This is a very short job of less than 10 ho"
type textarea "This is a very short job of less than 10 hour"
type textarea "This is a very short job of less than 10 hours"
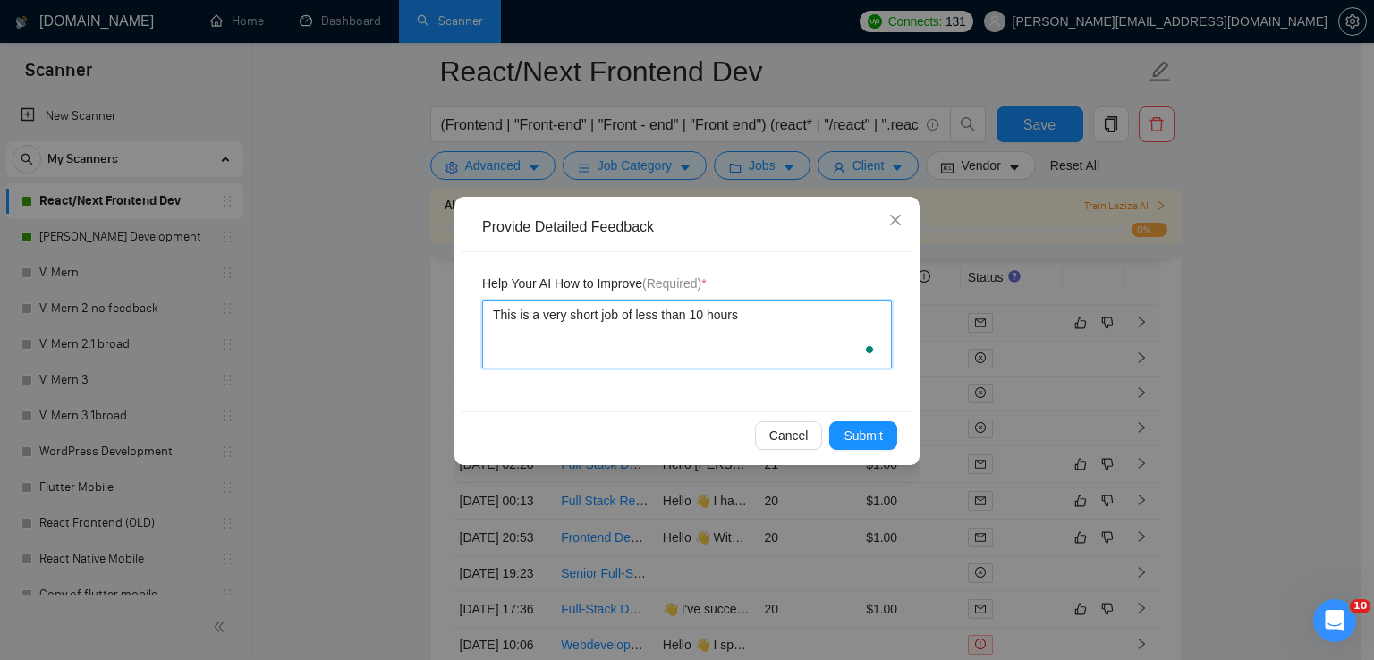
type textarea "This is a very short job of less than 10 hours."
type textarea "This is a very short job of less than 10 hours. S"
type textarea "This is a very short job of less than 10 hours. So"
type textarea "This is a very short job of less than 10 hours. So,"
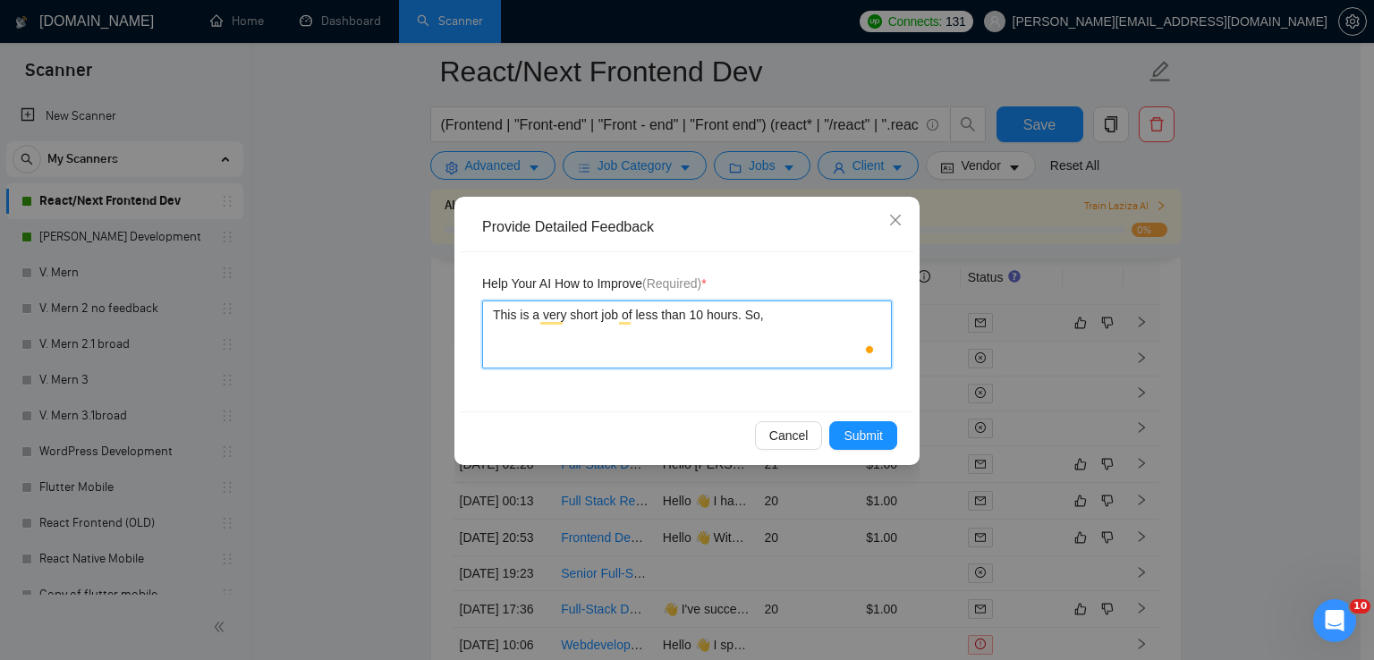
type textarea "This is a very short job of less than 10 hours. So, p"
type textarea "This is a very short job of less than 10 hours. So, ple"
type textarea "This is a very short job of less than 10 hours. So, plea"
type textarea "This is a very short job of less than 10 hours. So, pleas"
type textarea "This is a very short job of less than 10 hours. So, please"
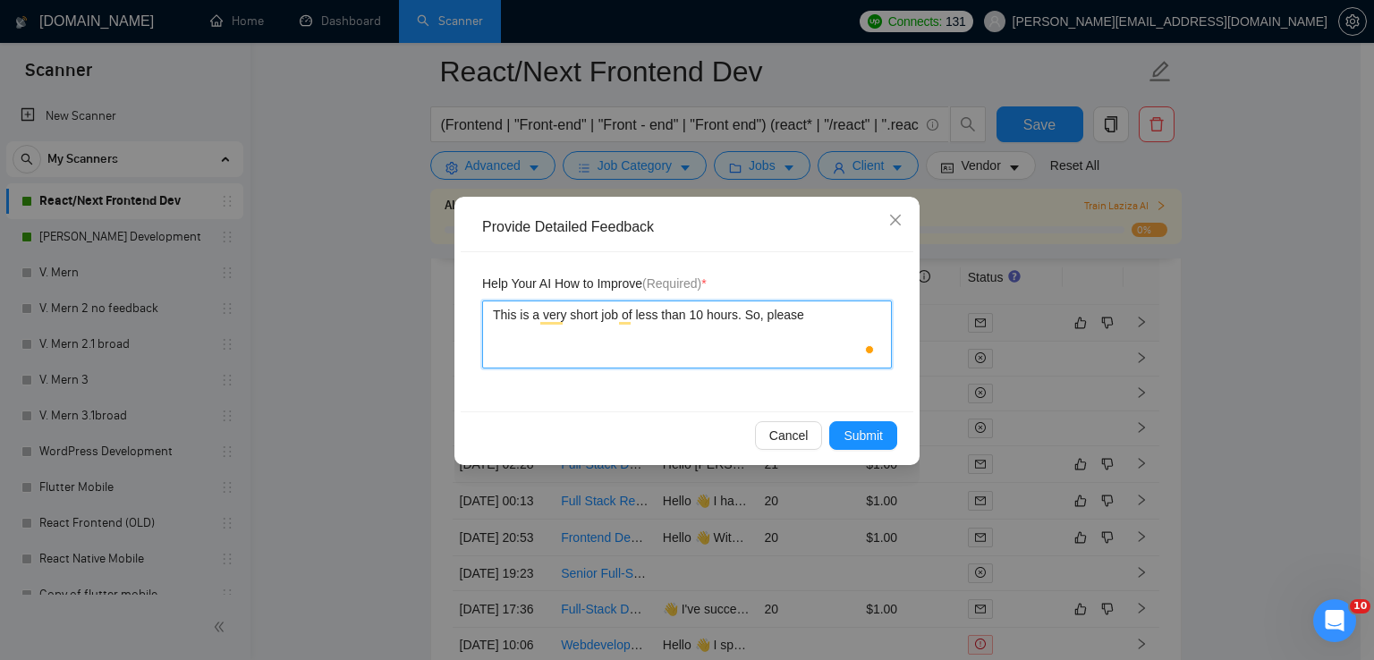
type textarea "This is a very short job of less than 10 hours. So, please d"
type textarea "This is a very short job of less than 10 hours. So, please do"
type textarea "This is a very short job of less than 10 hours. So, please don"
type textarea "This is a very short job of less than 10 hours. So, please don'"
type textarea "This is a very short job of less than 10 hours. So, please don't"
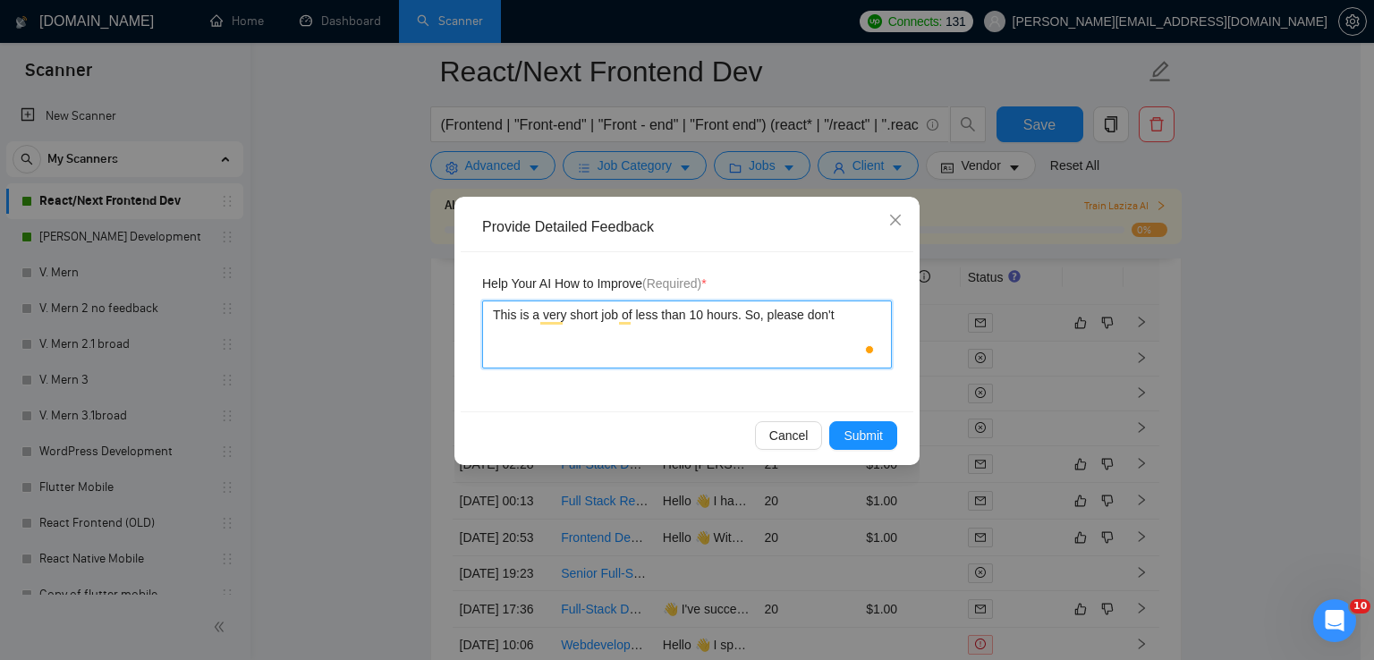
type textarea "This is a very short job of less than 10 hours. So, please don't a"
type textarea "This is a very short job of less than 10 hours. So, please don't ap"
type textarea "This is a very short job of less than 10 hours. So, please don't app"
type textarea "This is a very short job of less than 10 hours. So, please don't appy"
type textarea "This is a very short job of less than 10 hours. So, please don't app"
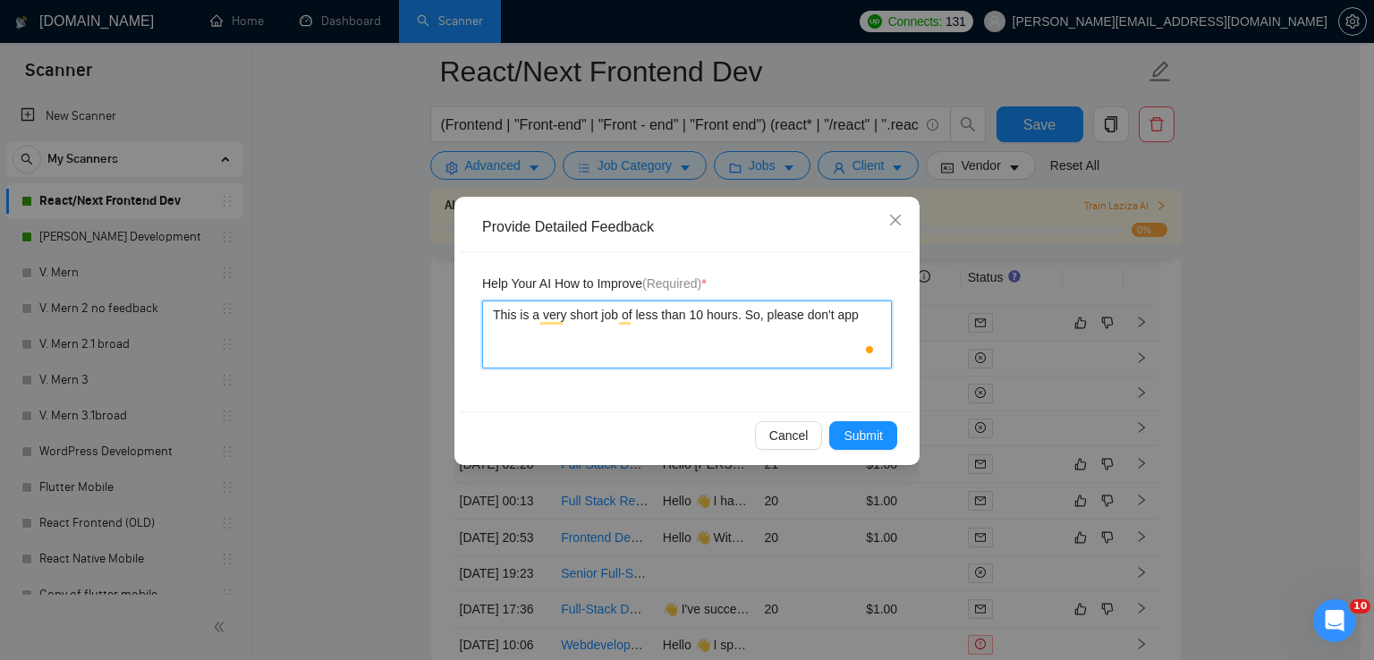
type textarea "This is a very short job of less than 10 hours. So, please don't appl"
type textarea "This is a very short job of less than 10 hours. So, please don't apply"
type textarea "This is a very short job of less than 10 hours. So, please don't apply t"
type textarea "This is a very short job of less than 10 hours. So, please don't apply to"
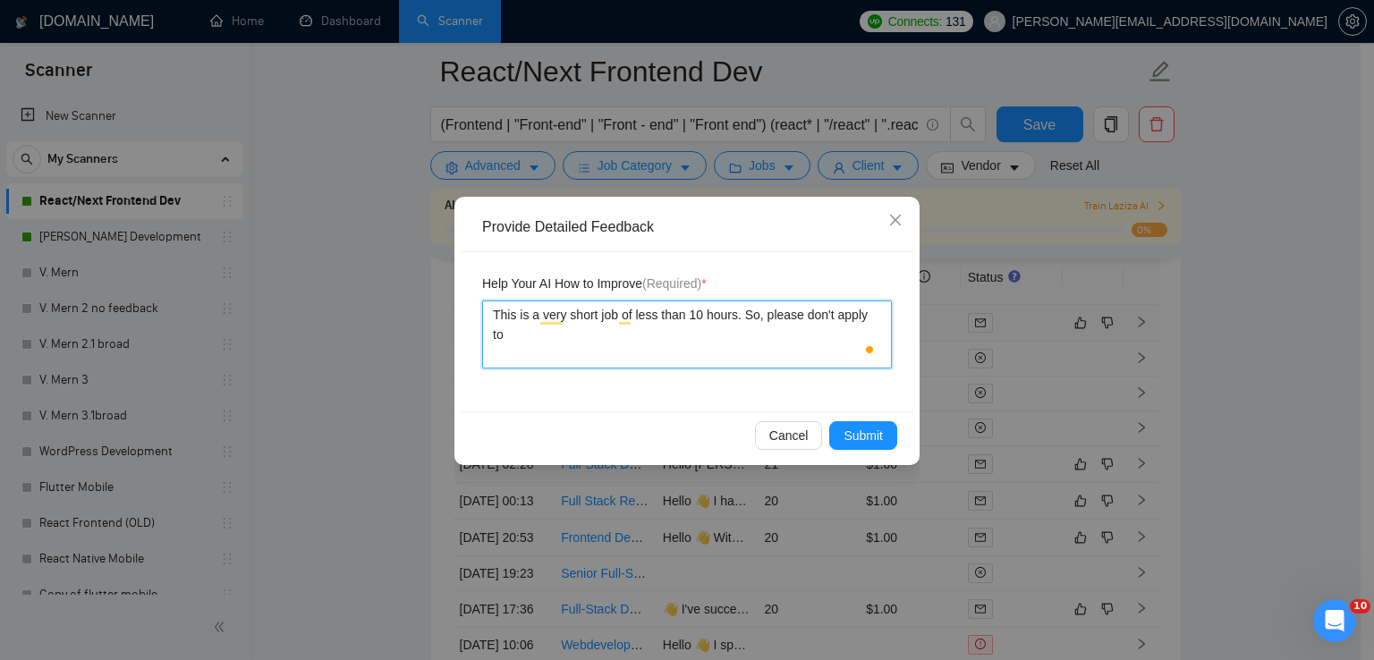
type textarea "This is a very short job of less than 10 hours. So, please don't apply to"
type textarea "This is a very short job of less than 10 hours. So, please don't apply to su"
type textarea "This is a very short job of less than 10 hours. So, please don't apply to such"
type textarea "This is a very short job of less than 10 hours. So, please don't apply to such …"
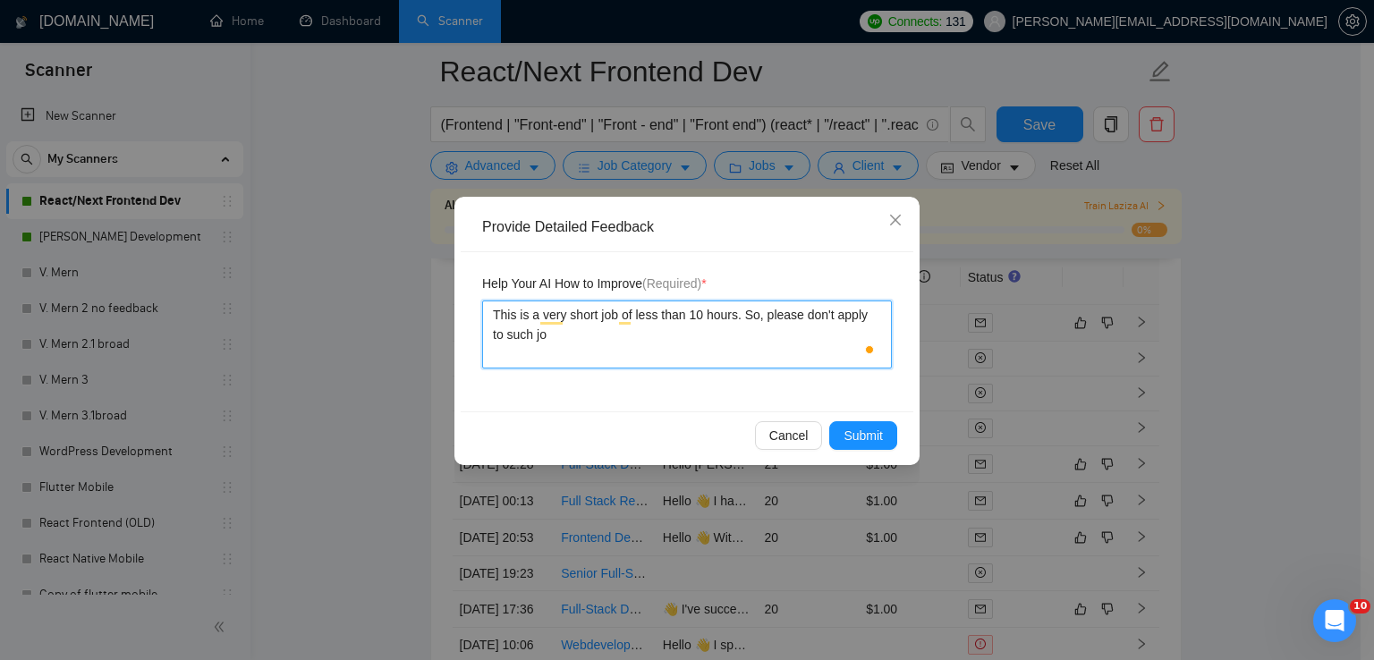
type textarea "This is a very short job of less than 10 hours. So, please don't apply to such …"
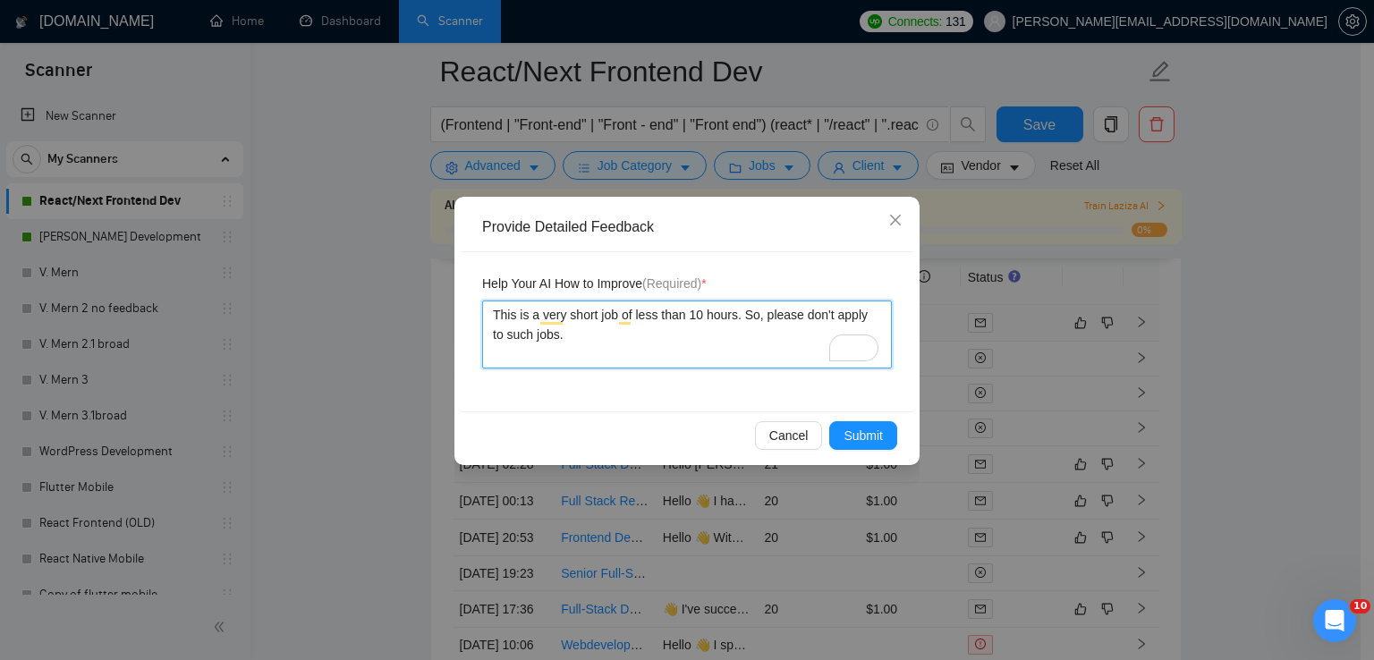
type textarea "This is a very short job of less than 10 hours. So, please don't apply to such …"
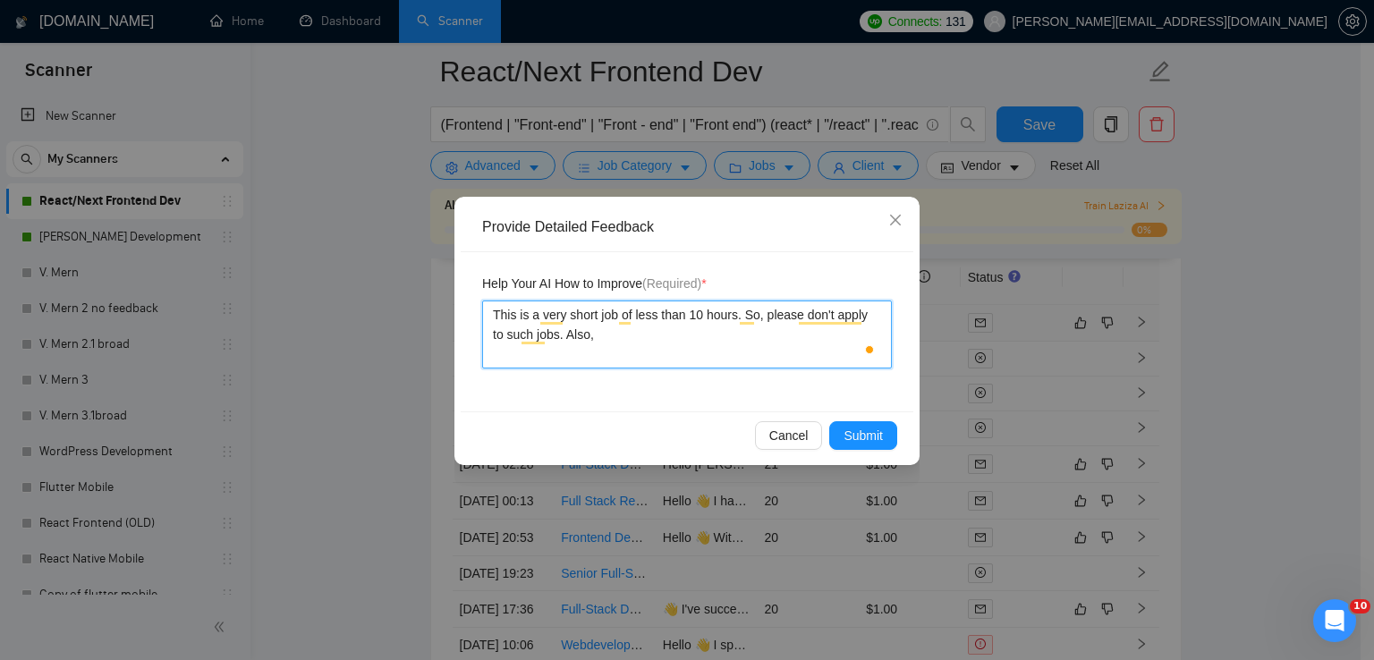
type textarea "This is a very short job of less than 10 hours. So, please don't apply to such …"
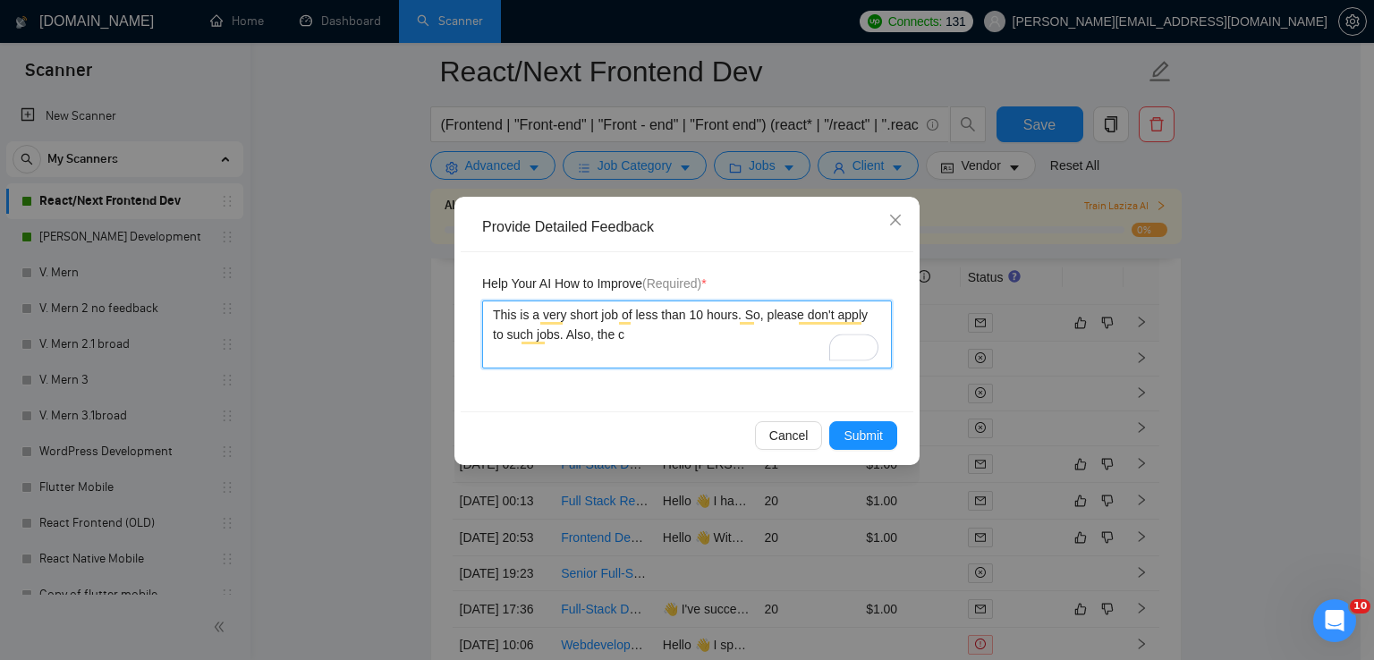
type textarea "This is a very short job of less than 10 hours. So, please don't apply to such …"
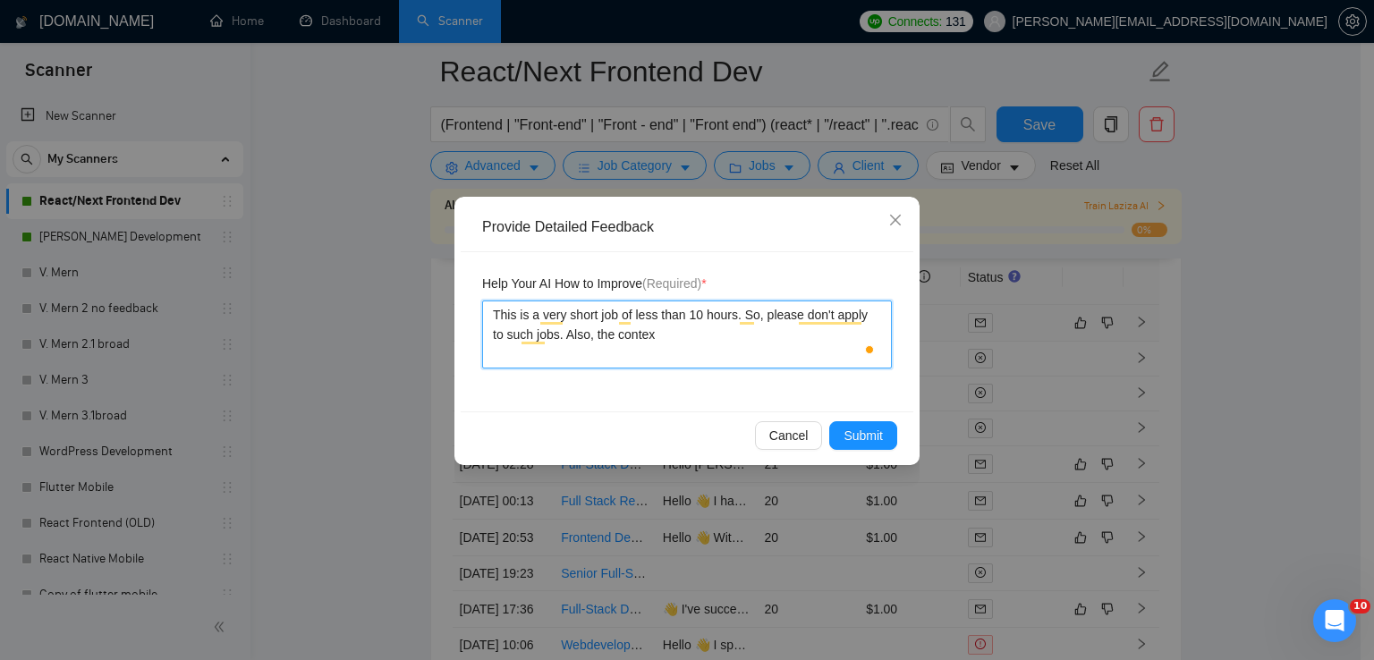
type textarea "This is a very short job of less than 10 hours. So, please don't apply to such …"
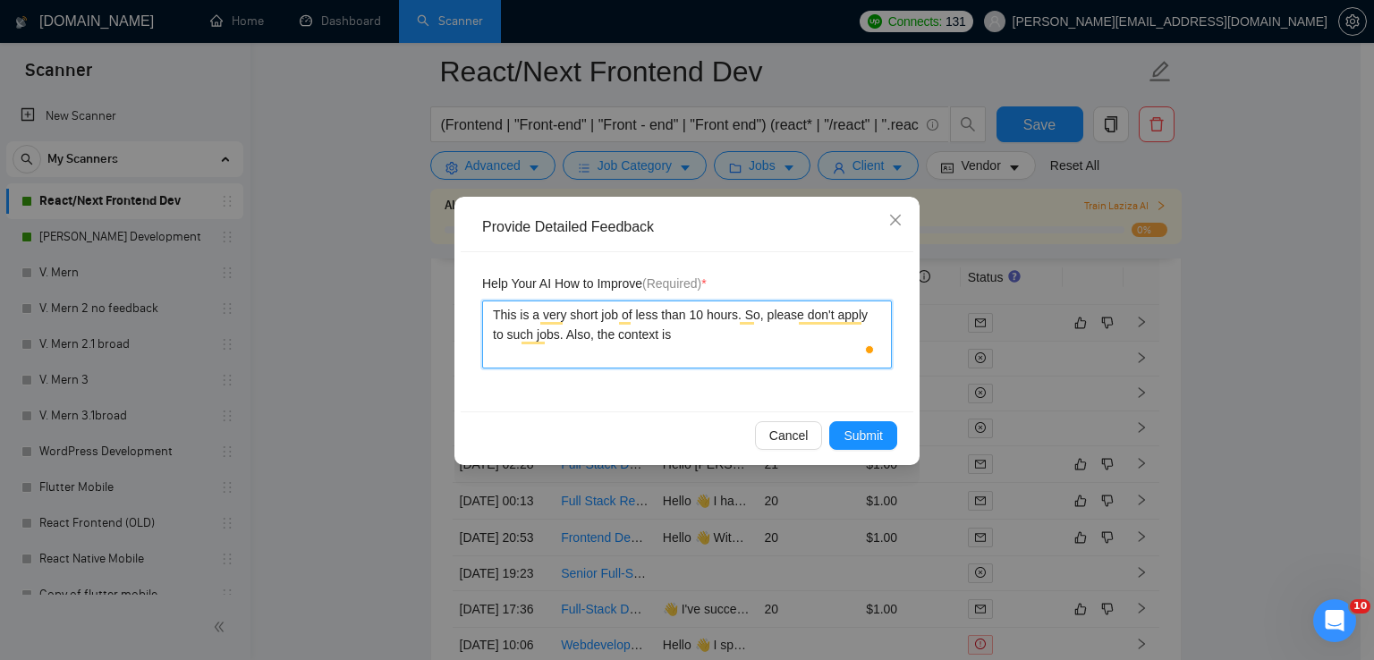
type textarea "This is a very short job of less than 10 hours. So, please don't apply to such …"
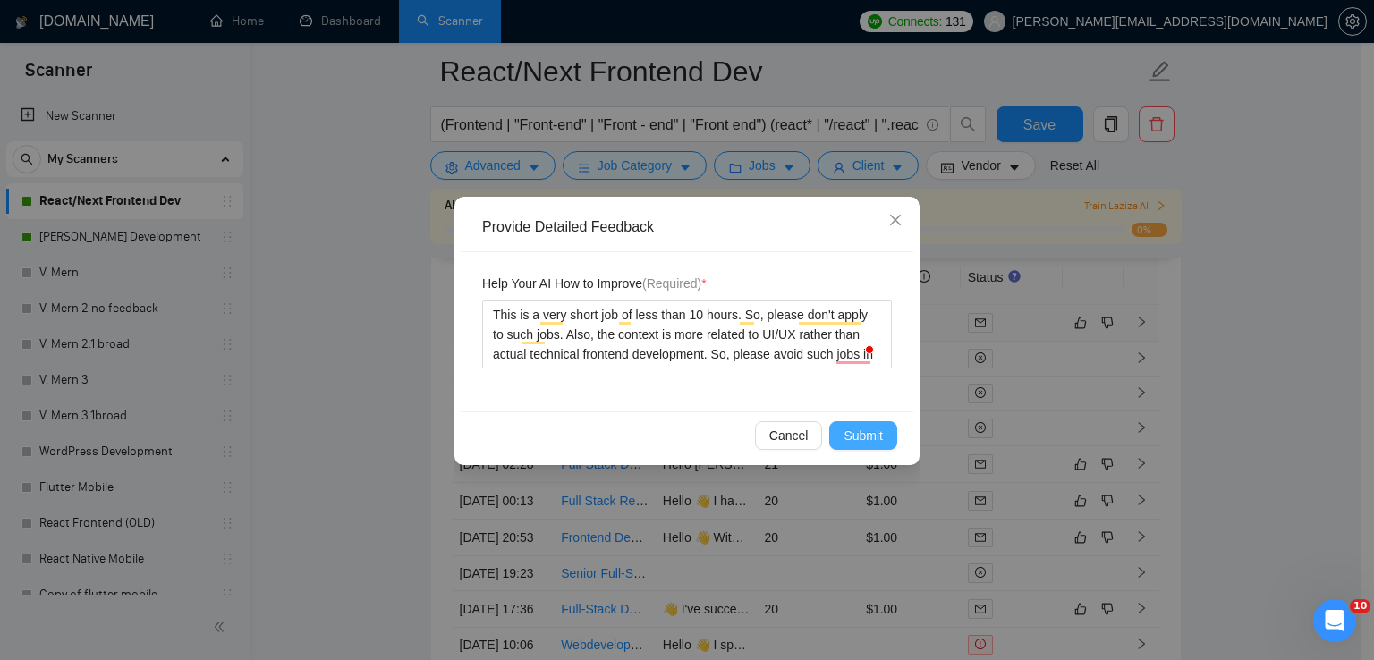
click at [869, 432] on span "Submit" at bounding box center [863, 436] width 39 height 20
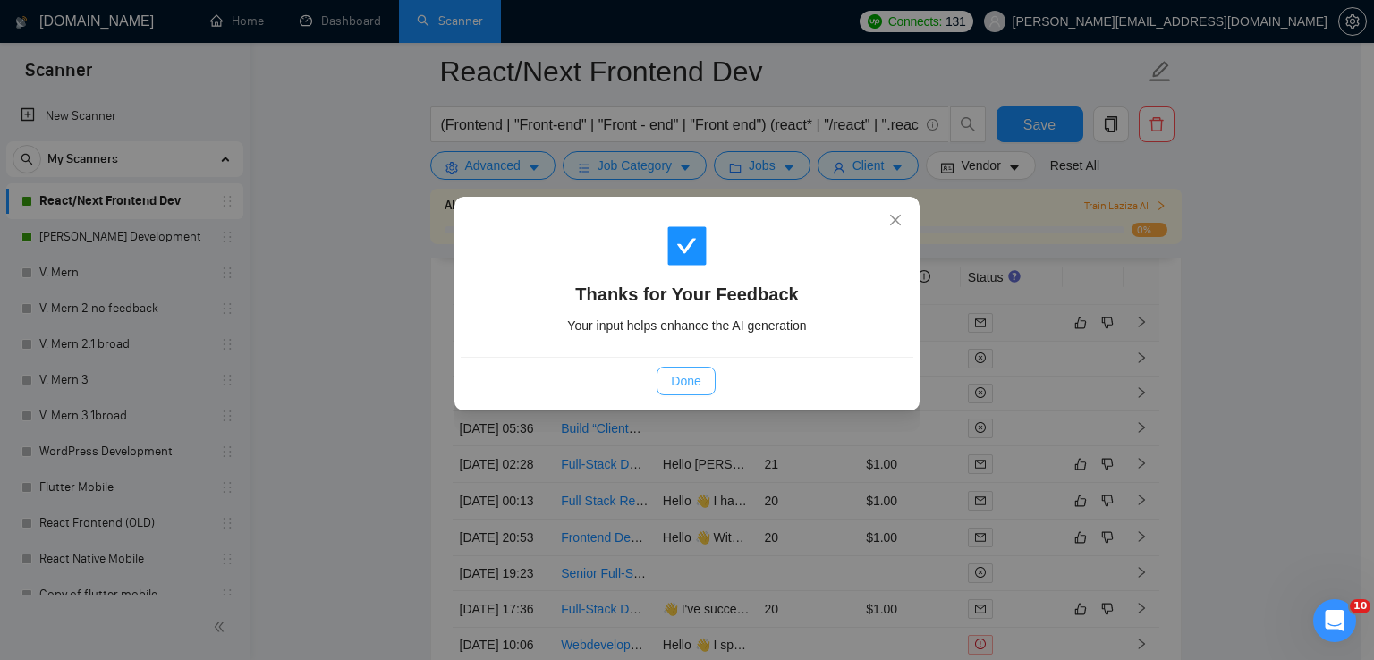
click at [701, 382] on button "Done" at bounding box center [686, 381] width 58 height 29
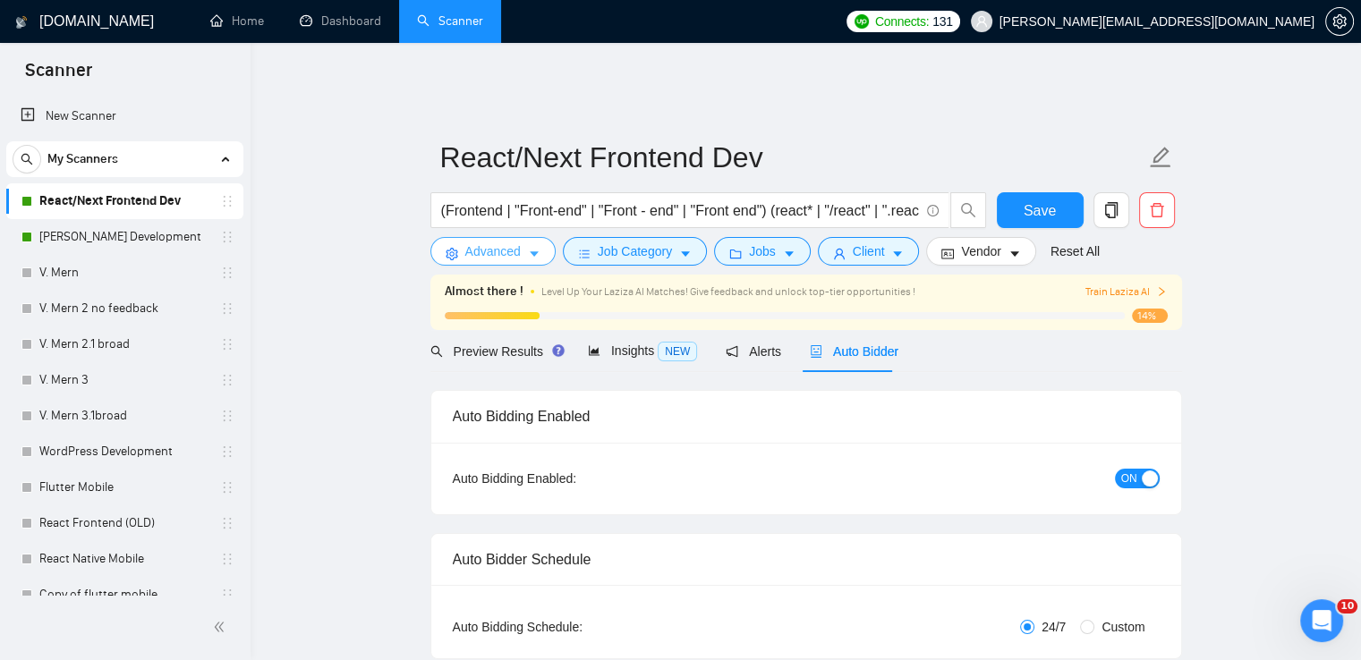
click at [492, 245] on span "Advanced" at bounding box center [492, 252] width 55 height 20
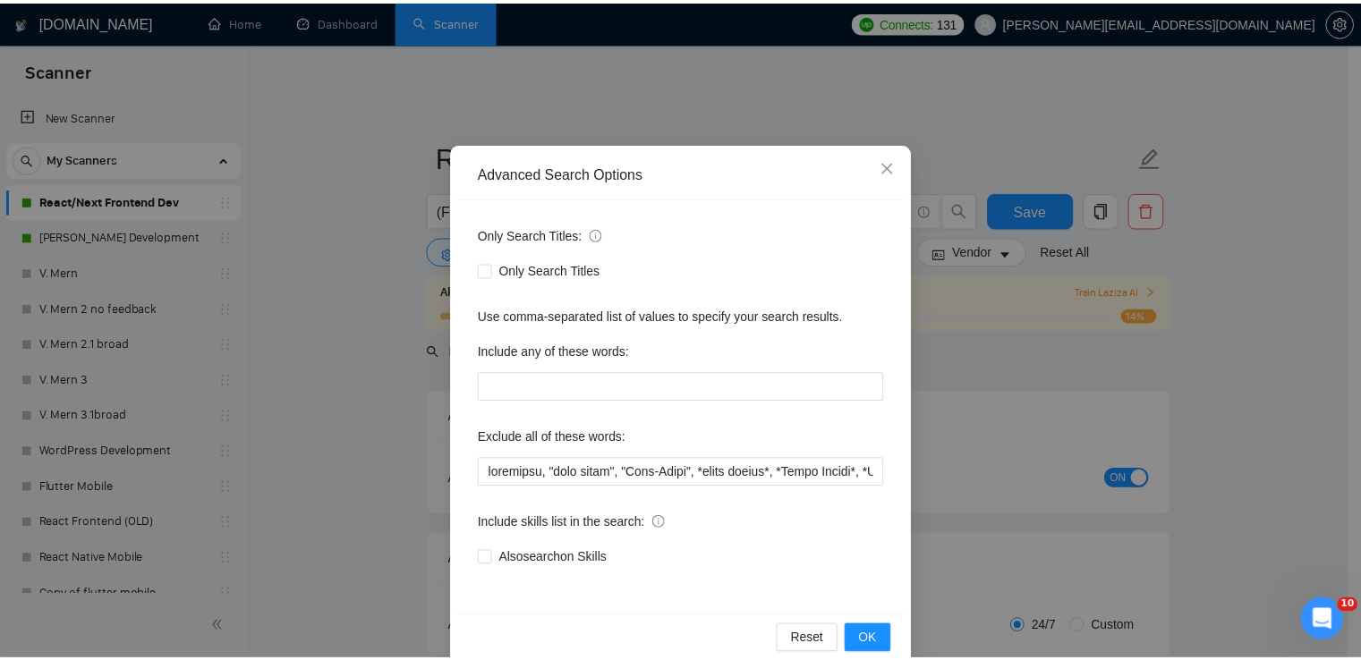
scroll to position [84, 0]
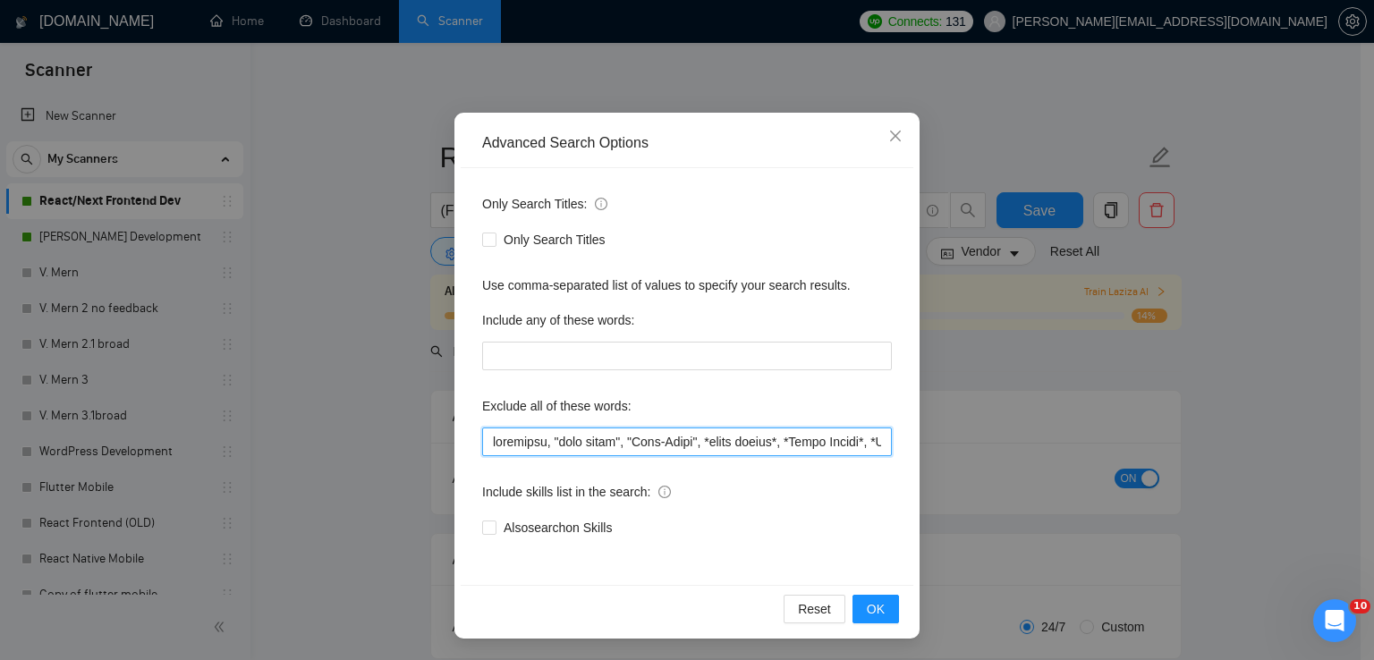
click at [694, 439] on input "text" at bounding box center [687, 442] width 410 height 29
click at [798, 434] on input "text" at bounding box center [687, 442] width 410 height 29
click at [844, 444] on input "text" at bounding box center [687, 442] width 410 height 29
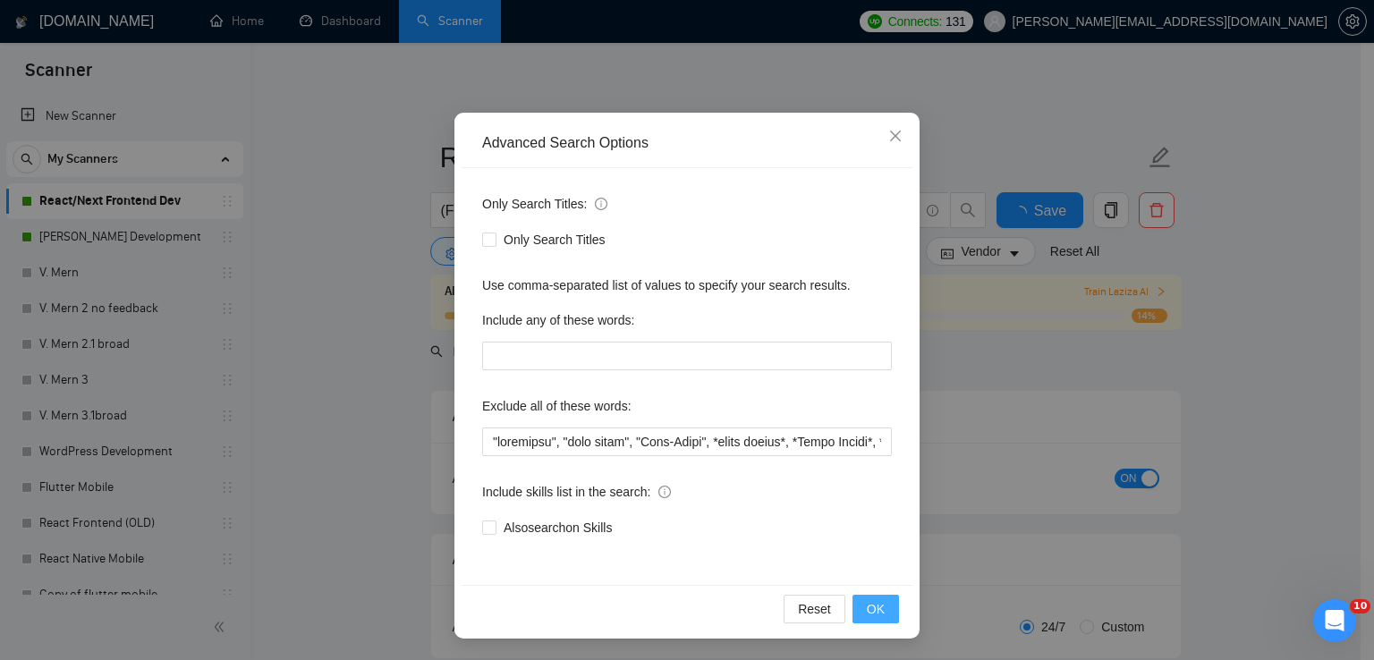
click at [867, 612] on span "OK" at bounding box center [876, 609] width 18 height 20
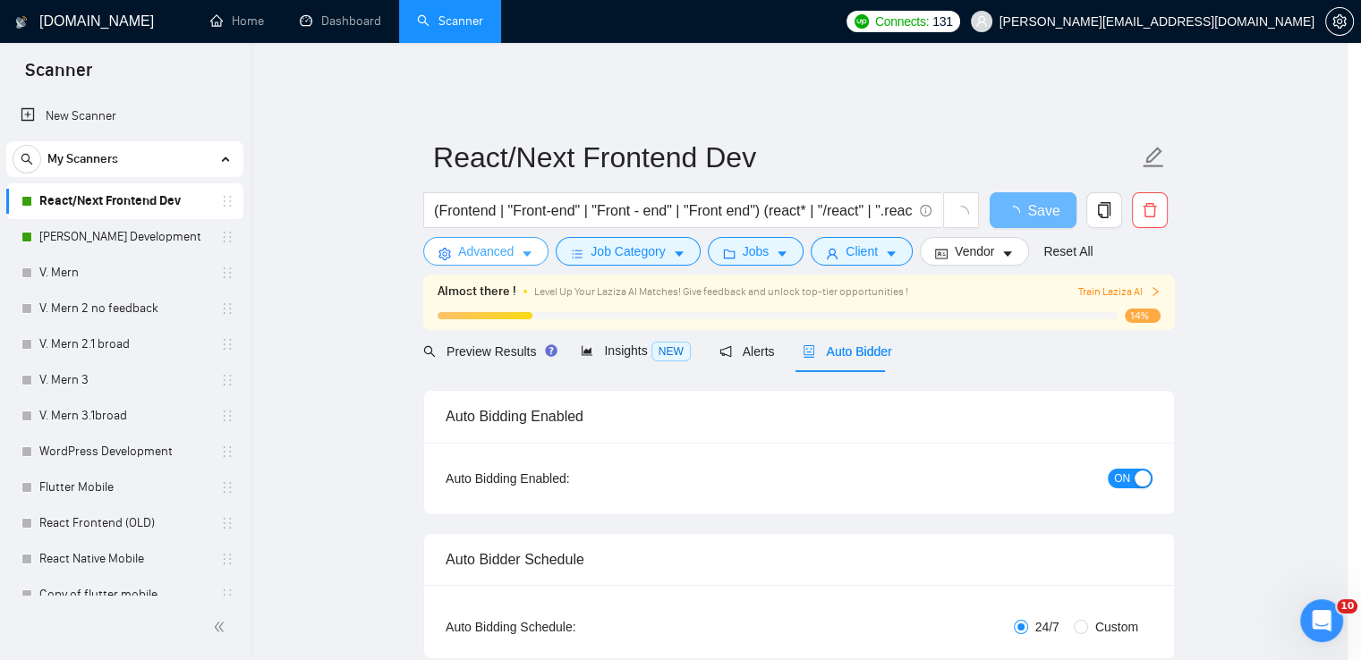
scroll to position [0, 0]
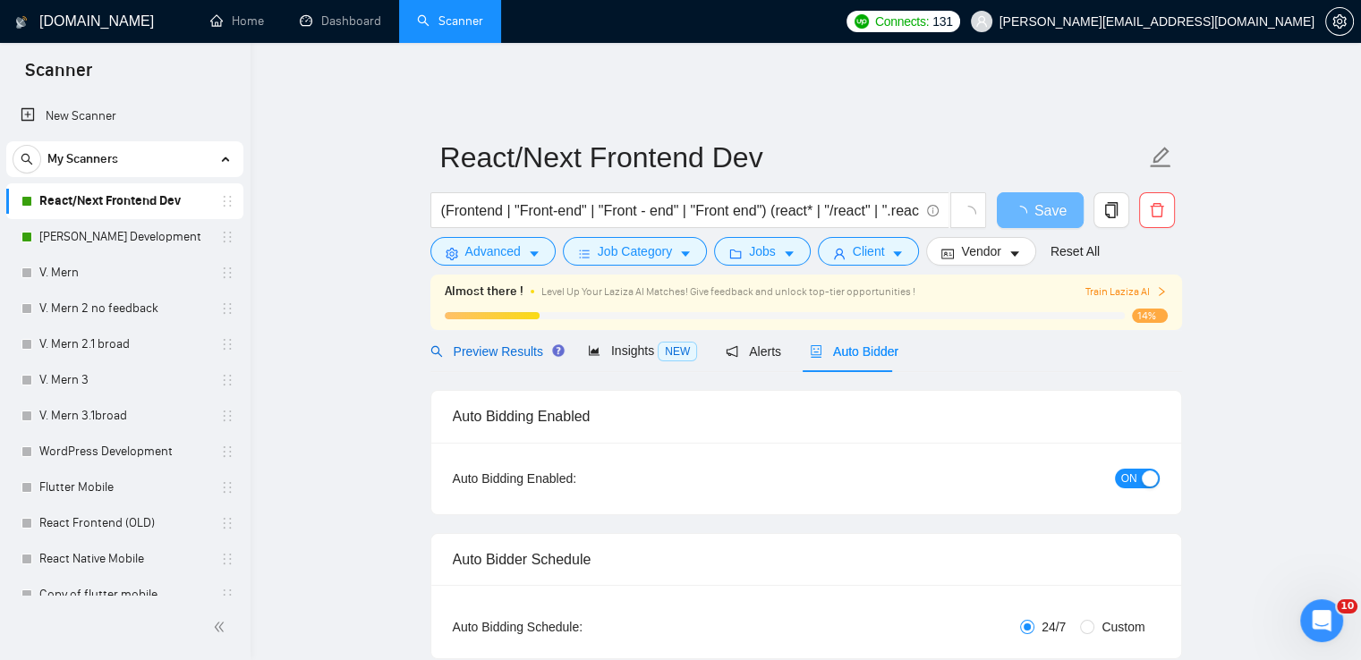
click at [472, 344] on span "Preview Results" at bounding box center [494, 351] width 129 height 14
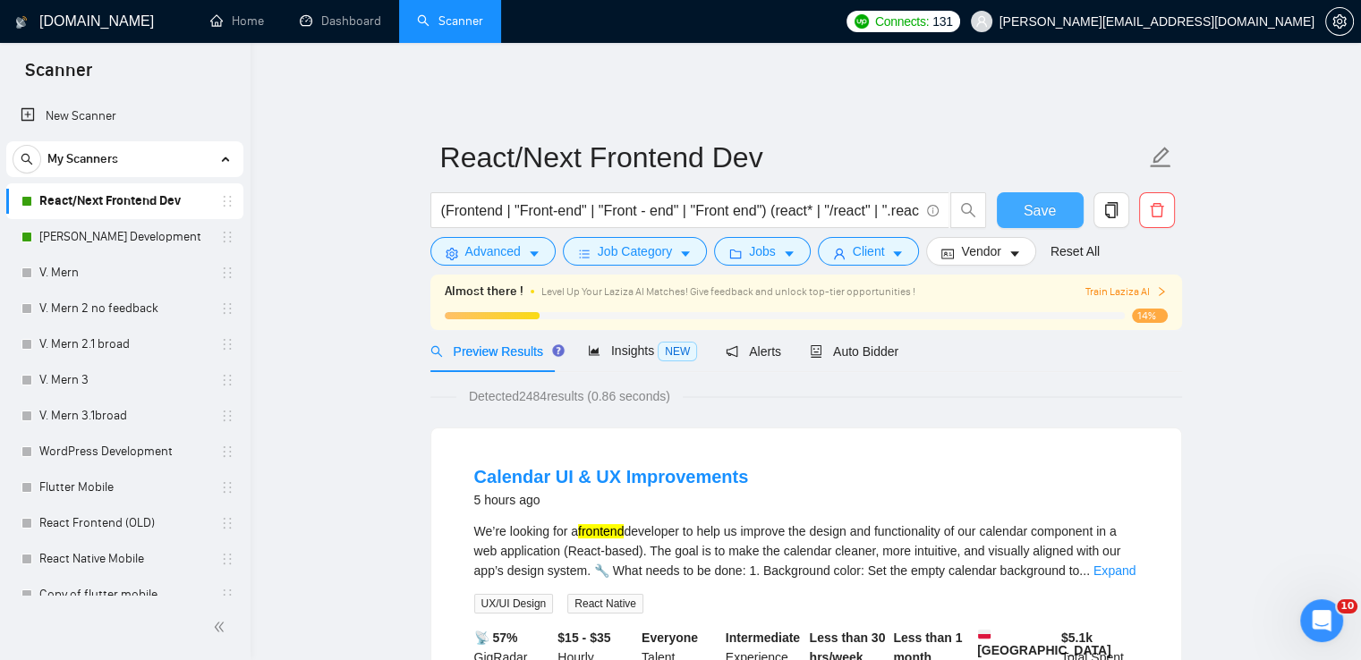
click at [1030, 199] on span "Save" at bounding box center [1039, 210] width 32 height 22
